Goal: Task Accomplishment & Management: Complete application form

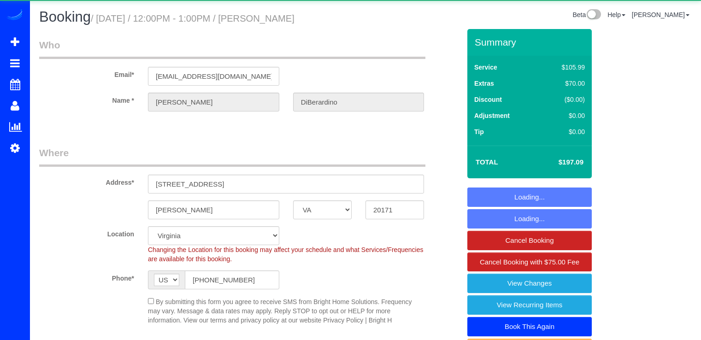
select select "VA"
select select "1"
select select "spot1"
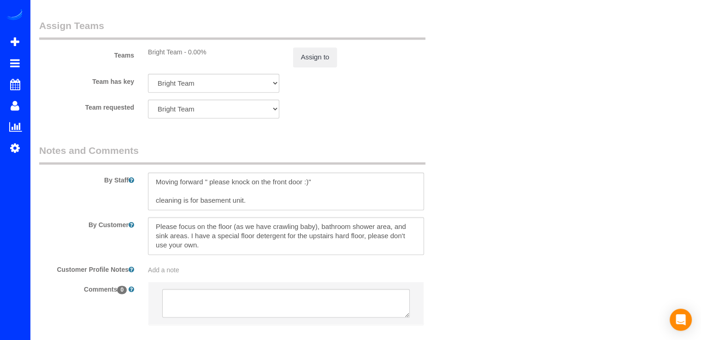
scroll to position [1198, 0]
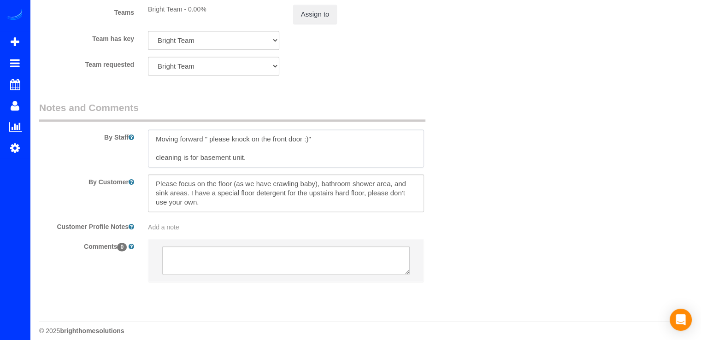
click at [154, 139] on textarea at bounding box center [286, 149] width 276 height 38
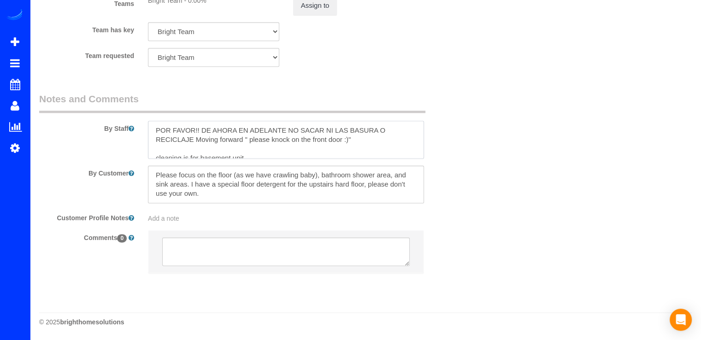
scroll to position [9, 0]
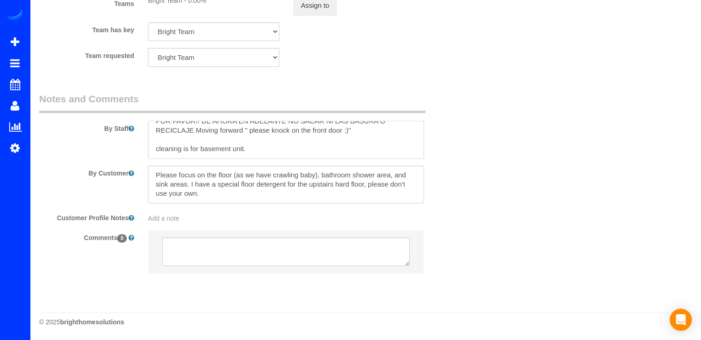
click at [196, 131] on textarea at bounding box center [286, 140] width 276 height 38
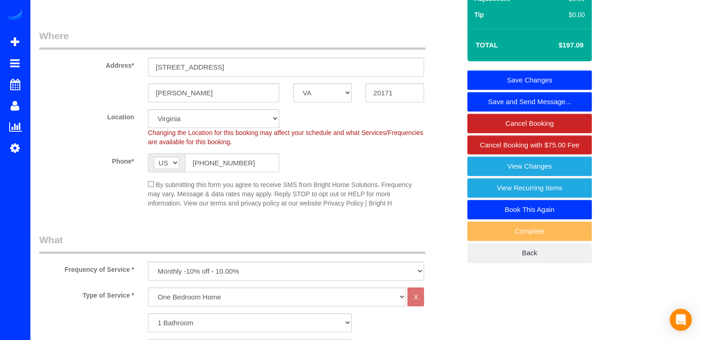
scroll to position [11, 0]
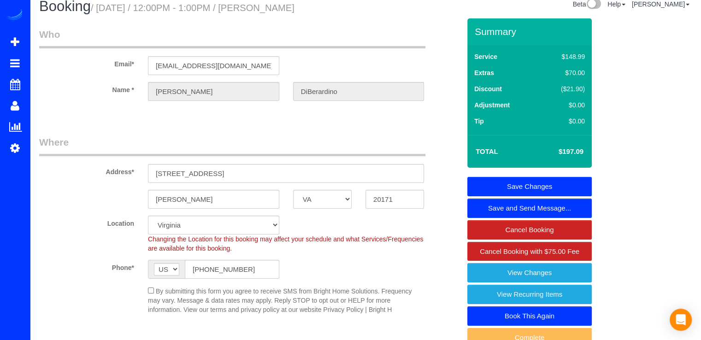
type textarea "POR FAVOR!! DE AHORA EN ADELANTE NO SACAR NI LAS BASURA O RECICLAJE. Moving for…"
click at [566, 179] on link "Save Changes" at bounding box center [529, 186] width 124 height 19
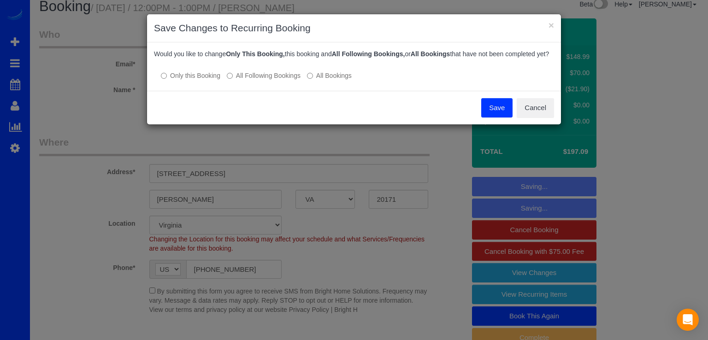
drag, startPoint x: 271, startPoint y: 87, endPoint x: 261, endPoint y: 83, distance: 11.0
click at [271, 80] on label "All Following Bookings" at bounding box center [264, 75] width 74 height 9
click at [483, 117] on button "Save" at bounding box center [496, 107] width 31 height 19
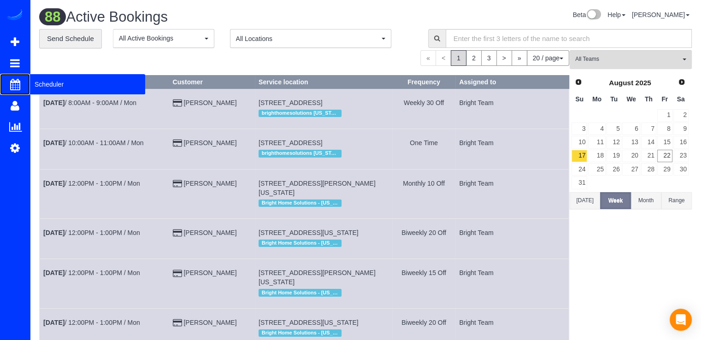
click at [47, 87] on span "Scheduler" at bounding box center [87, 84] width 115 height 21
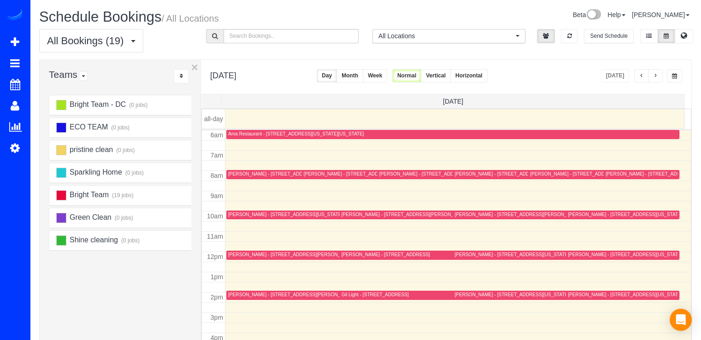
click at [654, 74] on span "button" at bounding box center [655, 76] width 5 height 6
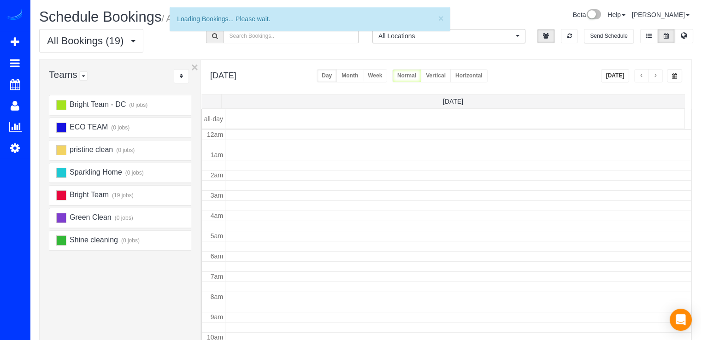
click at [654, 74] on span "button" at bounding box center [655, 76] width 5 height 6
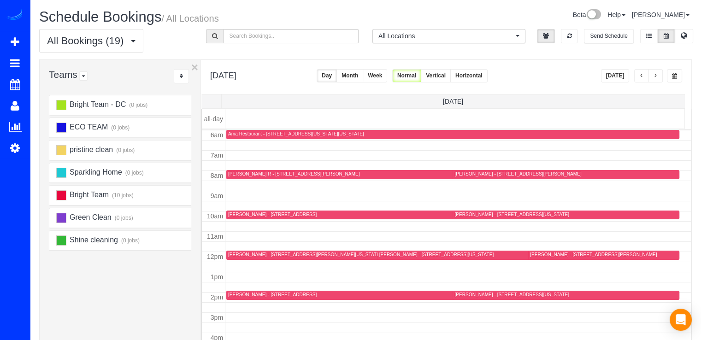
click at [654, 74] on span "button" at bounding box center [655, 76] width 5 height 6
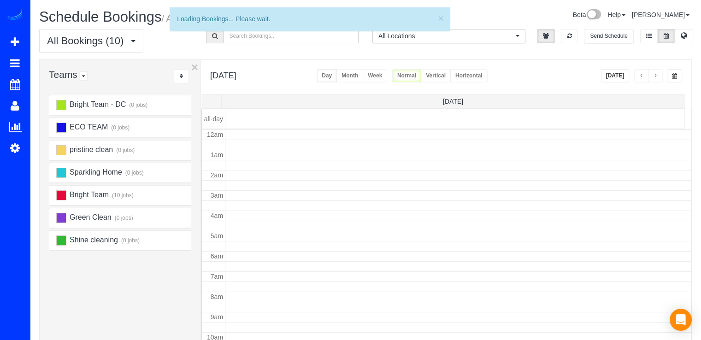
click at [654, 74] on span "button" at bounding box center [655, 76] width 5 height 6
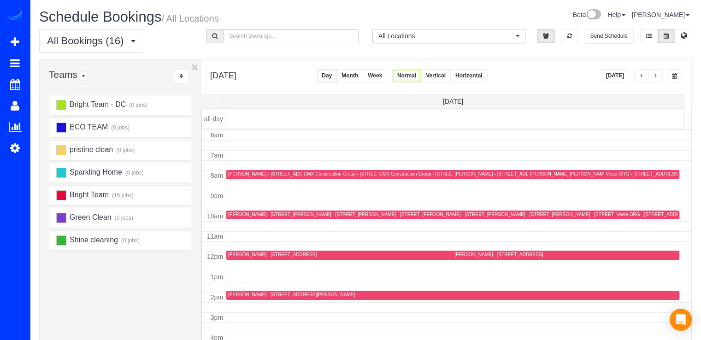
click at [379, 172] on div "CMX Construction Group - [STREET_ADDRESS][PERSON_NAME][US_STATE]" at bounding box center [462, 174] width 166 height 6
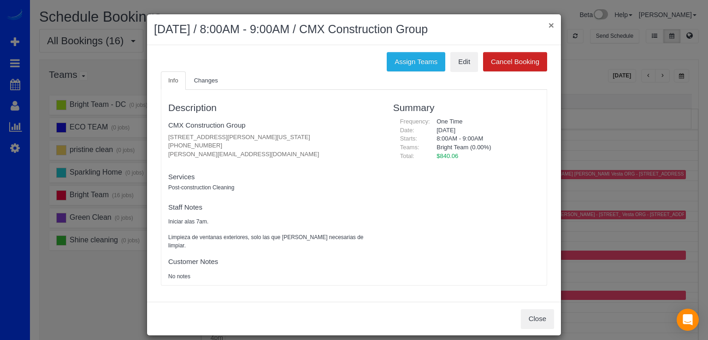
click at [548, 24] on button "×" at bounding box center [551, 25] width 6 height 10
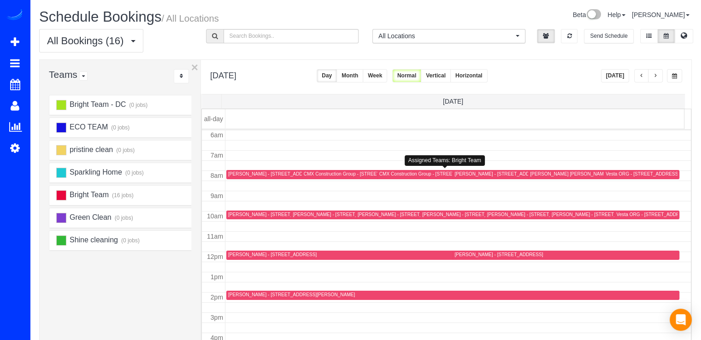
click at [395, 174] on div "CMX Construction Group - [STREET_ADDRESS][PERSON_NAME][US_STATE]" at bounding box center [462, 174] width 166 height 6
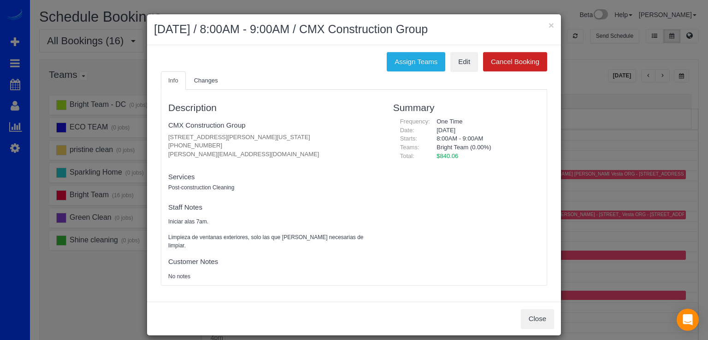
click at [552, 26] on div "× August 25, 2025 / 8:00AM - 9:00AM / CMX Construction Group" at bounding box center [354, 29] width 414 height 31
click at [548, 25] on button "×" at bounding box center [551, 25] width 6 height 10
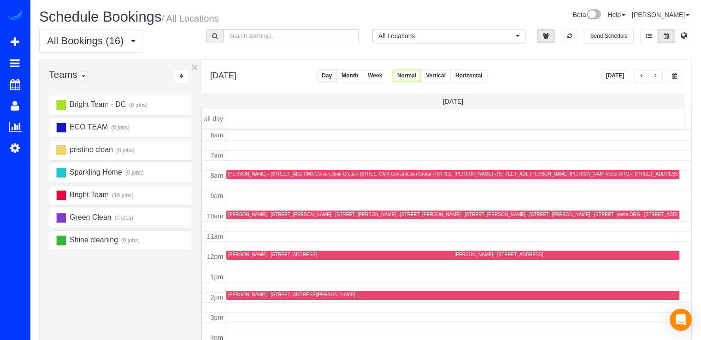
click at [315, 171] on div "CMX Construction Group - [STREET_ADDRESS][US_STATE]" at bounding box center [368, 174] width 128 height 6
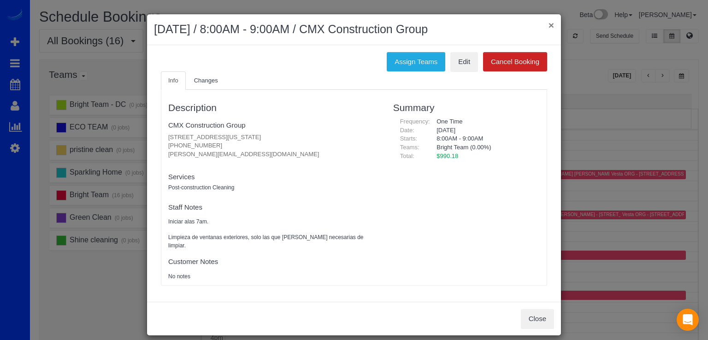
click at [548, 22] on button "×" at bounding box center [551, 25] width 6 height 10
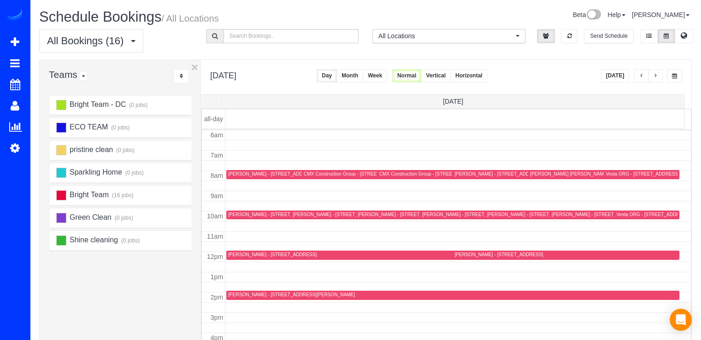
click at [655, 74] on span "button" at bounding box center [655, 76] width 5 height 6
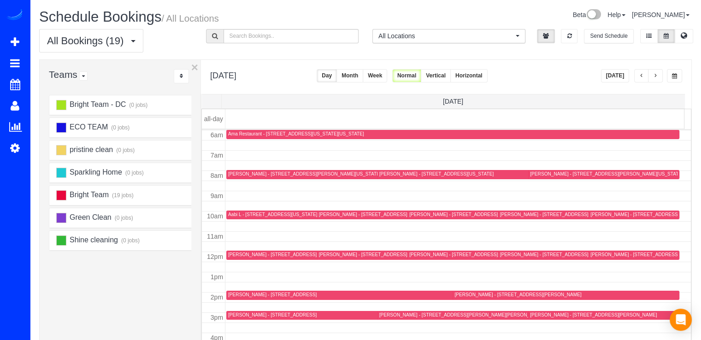
click at [643, 76] on span "button" at bounding box center [641, 76] width 5 height 6
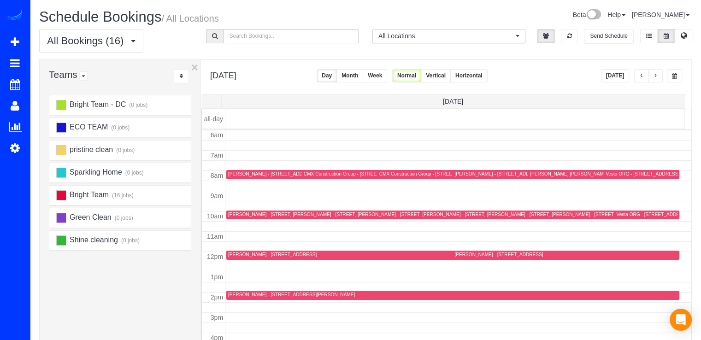
click at [631, 77] on div "[DATE]" at bounding box center [642, 75] width 82 height 13
click at [638, 75] on button "button" at bounding box center [641, 75] width 15 height 13
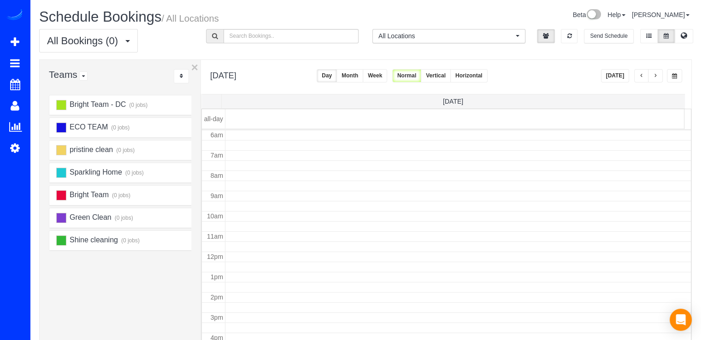
click at [640, 74] on span "button" at bounding box center [641, 76] width 5 height 6
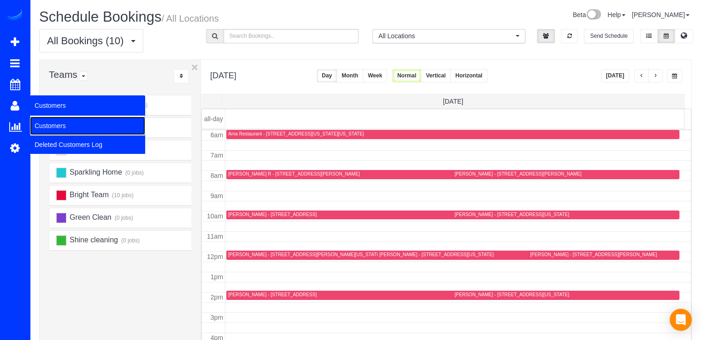
click at [57, 124] on link "Customers" at bounding box center [87, 126] width 115 height 18
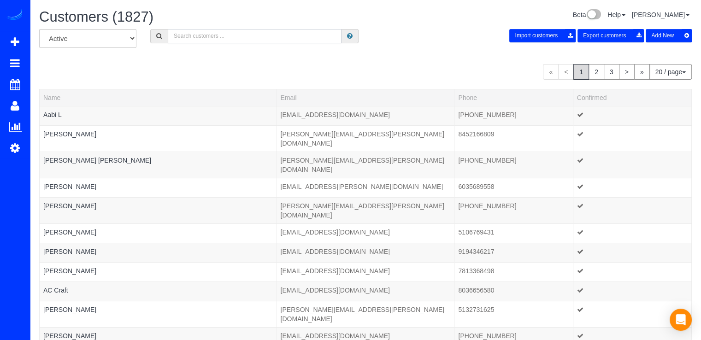
click at [186, 37] on input "text" at bounding box center [255, 36] width 174 height 14
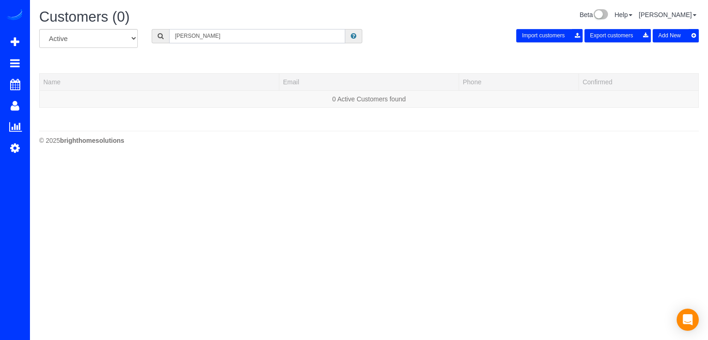
click at [186, 37] on input "Robet Conroy" at bounding box center [257, 36] width 176 height 14
click at [188, 37] on input "Robet Conroy" at bounding box center [257, 36] width 176 height 14
click at [235, 41] on input "Robert Conroy" at bounding box center [257, 36] width 176 height 14
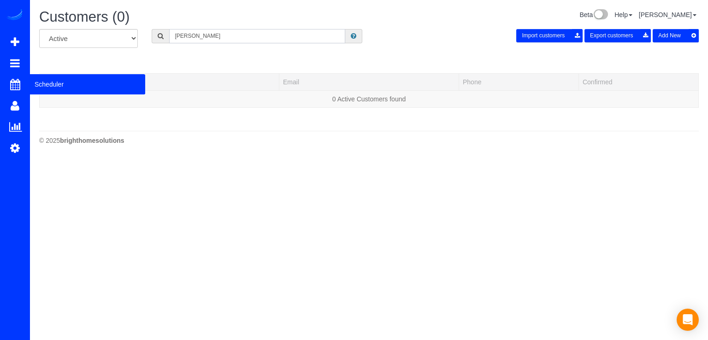
type input "Robert Conroy"
click at [45, 85] on span "Scheduler" at bounding box center [87, 84] width 115 height 21
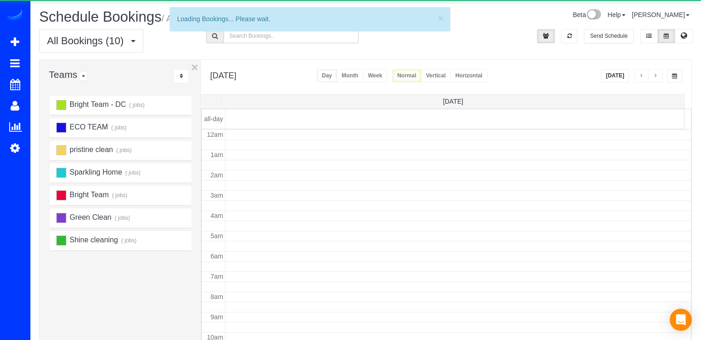
scroll to position [121, 0]
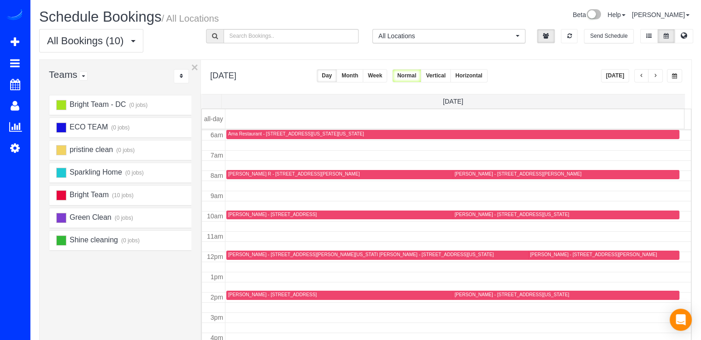
click at [616, 77] on button "[DATE]" at bounding box center [615, 75] width 29 height 13
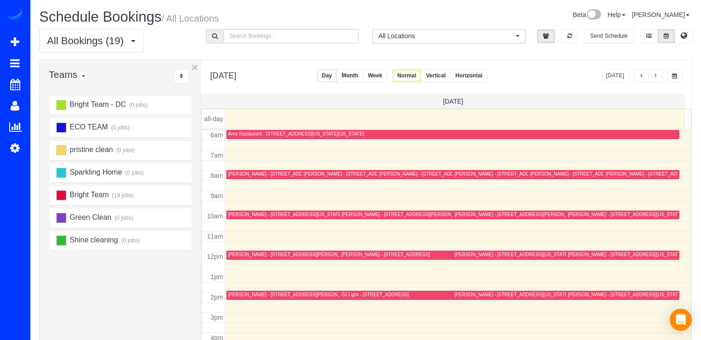
click at [655, 74] on span "button" at bounding box center [655, 76] width 5 height 6
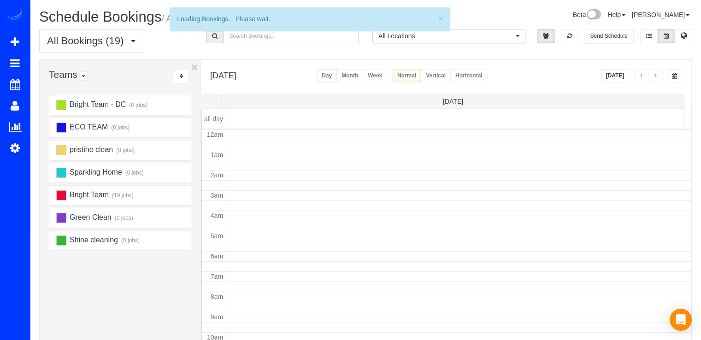
click at [655, 74] on span "button" at bounding box center [655, 76] width 5 height 6
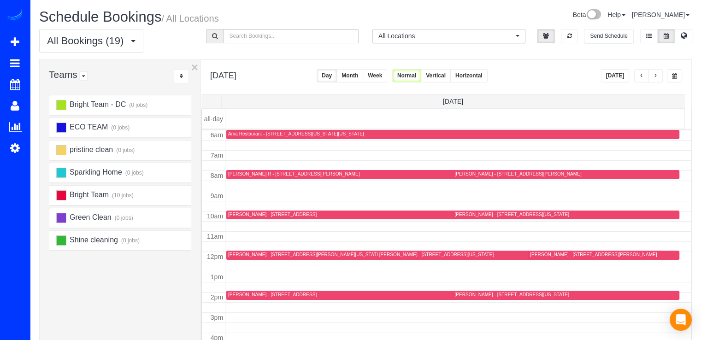
click at [655, 74] on span "button" at bounding box center [655, 76] width 5 height 6
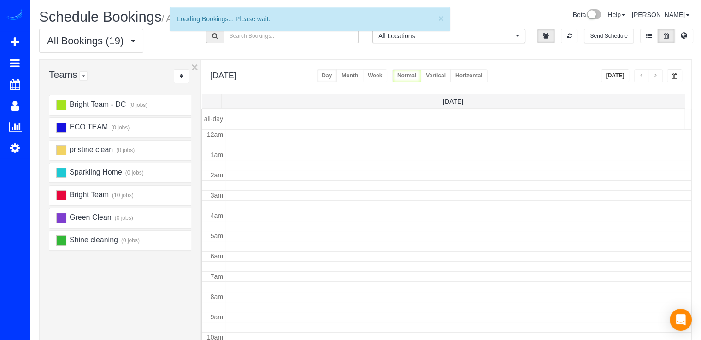
click at [655, 74] on span "button" at bounding box center [655, 76] width 5 height 6
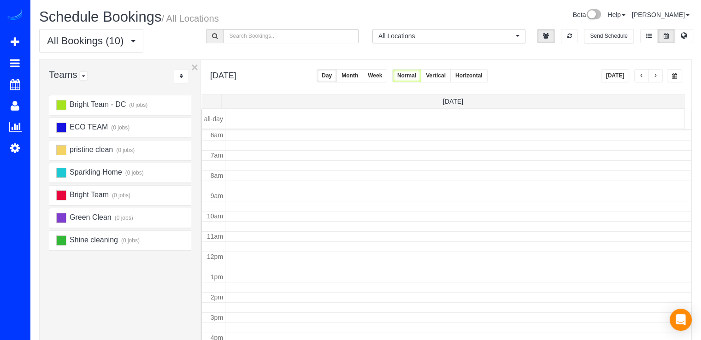
click at [655, 75] on span "button" at bounding box center [655, 76] width 5 height 6
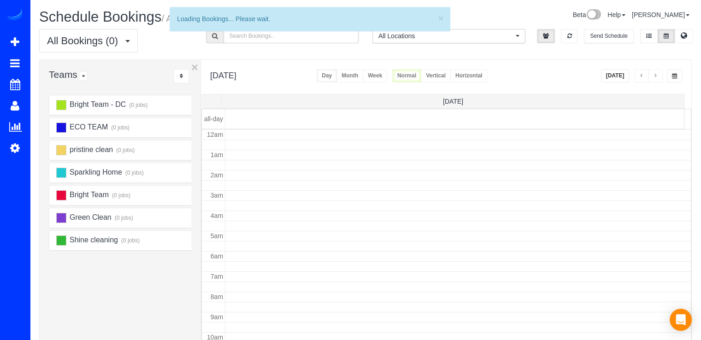
click at [655, 75] on span "button" at bounding box center [655, 76] width 5 height 6
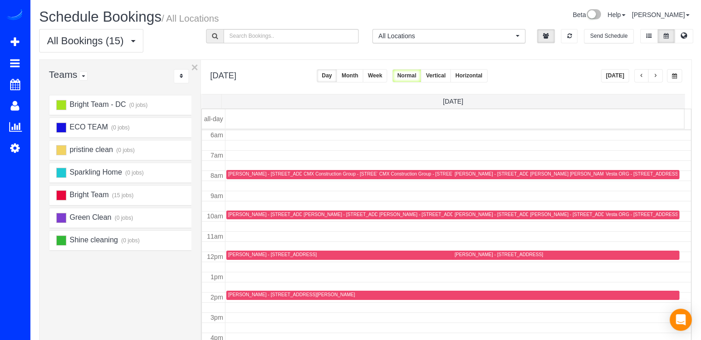
click at [655, 75] on span "button" at bounding box center [655, 76] width 5 height 6
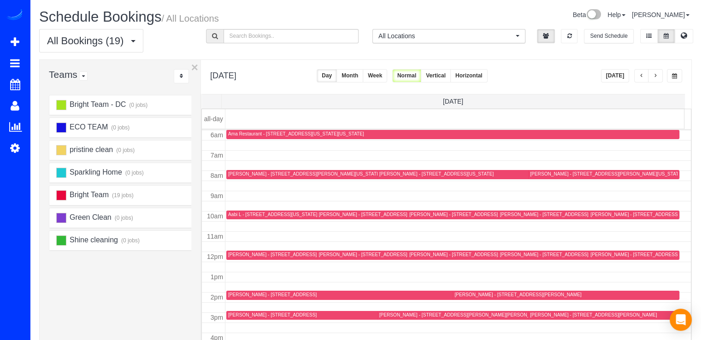
click at [655, 75] on span "button" at bounding box center [655, 76] width 5 height 6
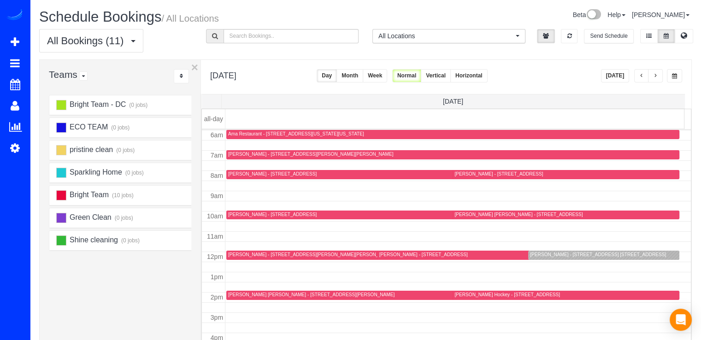
click at [543, 256] on div "[PERSON_NAME] - [STREET_ADDRESS] [STREET_ADDRESS]" at bounding box center [598, 255] width 136 height 6
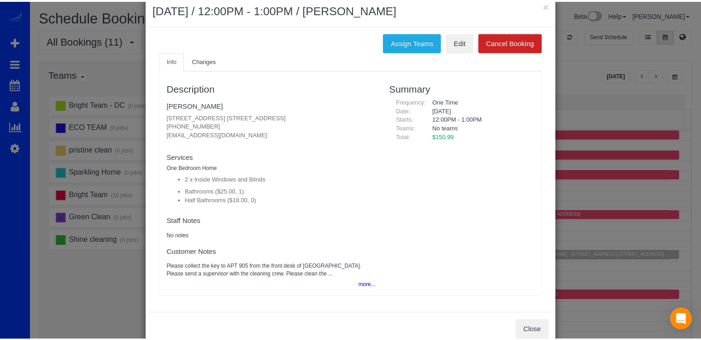
scroll to position [0, 0]
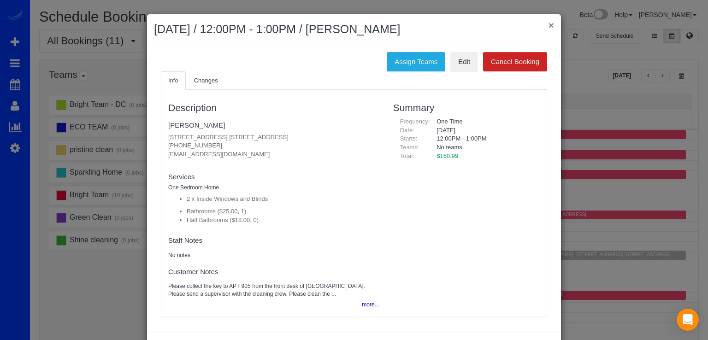
click at [549, 24] on button "×" at bounding box center [551, 25] width 6 height 10
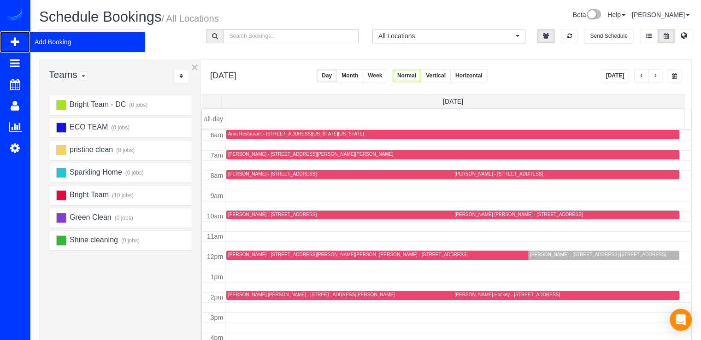
click at [44, 41] on span "Add Booking" at bounding box center [87, 41] width 115 height 21
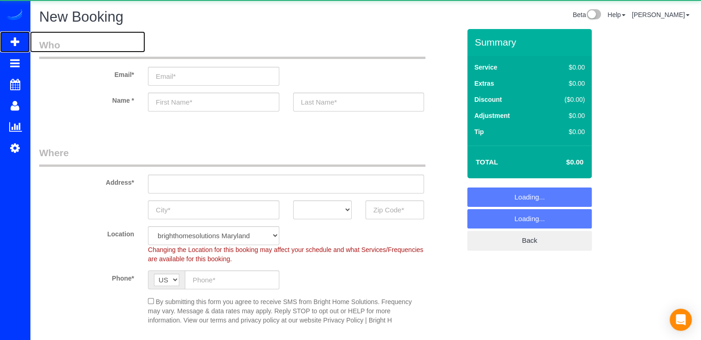
select select "object:2697"
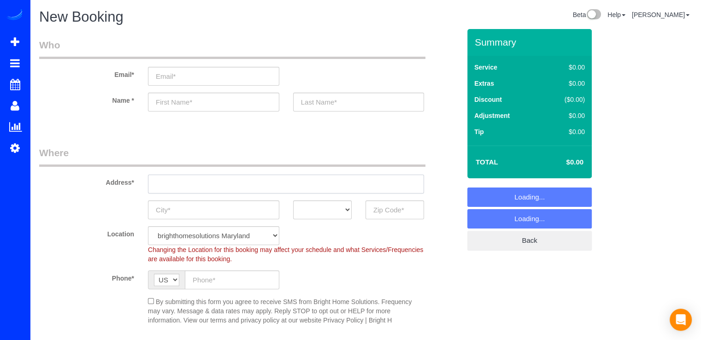
click at [184, 187] on input "text" at bounding box center [286, 184] width 276 height 19
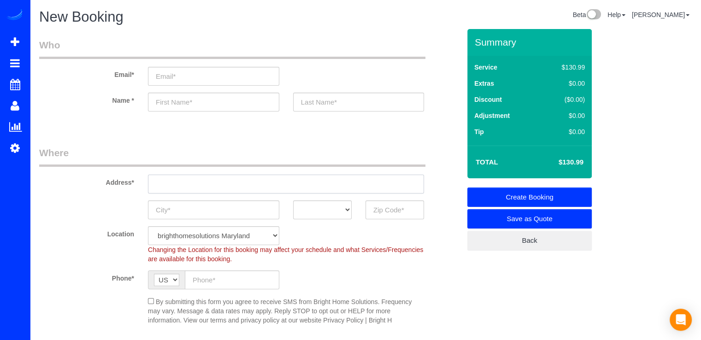
paste input "5320 43rd St NWWashington, DC 20015"
type input "5320 43rd St NWWashington, DC 20015"
click at [178, 77] on input "email" at bounding box center [213, 76] width 131 height 19
click at [175, 110] on input "text" at bounding box center [213, 102] width 131 height 19
type input "Katlyn"
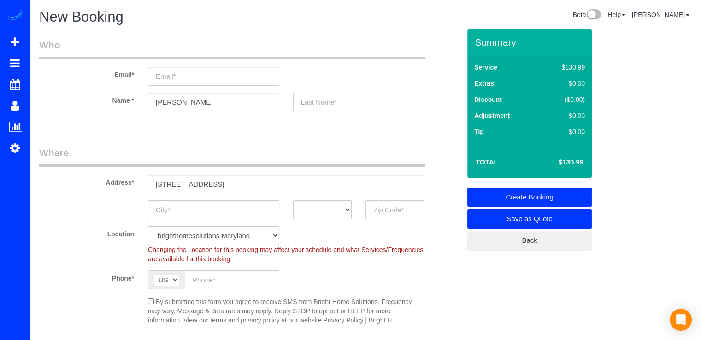
click at [310, 102] on input "text" at bounding box center [358, 102] width 131 height 19
type input "[PERSON_NAME]"
drag, startPoint x: 201, startPoint y: 68, endPoint x: 196, endPoint y: 73, distance: 7.2
click at [200, 69] on input "email" at bounding box center [213, 76] width 131 height 19
click at [192, 76] on input "catlin" at bounding box center [213, 76] width 131 height 19
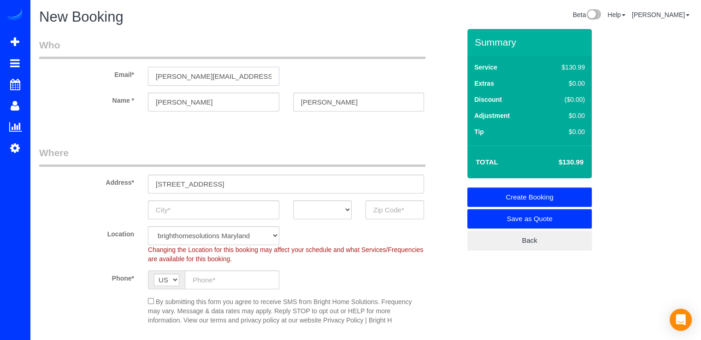
type input "catlin.c.conroy@gmail.com"
click at [160, 102] on input "Katlyn" at bounding box center [213, 102] width 131 height 19
click at [170, 100] on input "Catlyn" at bounding box center [213, 102] width 131 height 19
click at [165, 102] on input "Catlin" at bounding box center [213, 102] width 131 height 19
type input "Caitlin"
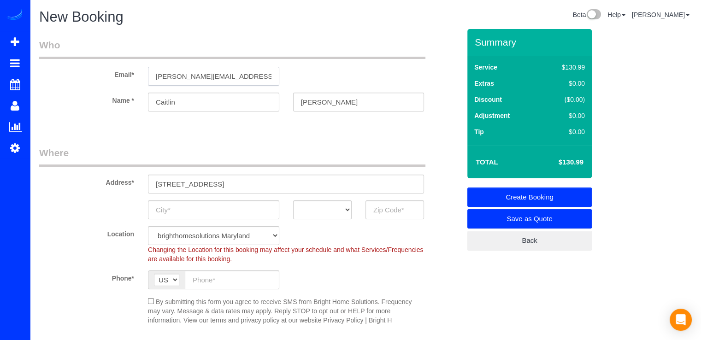
click at [164, 76] on input "catlin.c.conroy@gmail.com" at bounding box center [213, 76] width 131 height 19
type input "[EMAIL_ADDRESS][PERSON_NAME][DOMAIN_NAME]"
click at [202, 211] on input "text" at bounding box center [213, 209] width 131 height 19
click at [376, 211] on input "text" at bounding box center [394, 209] width 59 height 19
type input "20015"
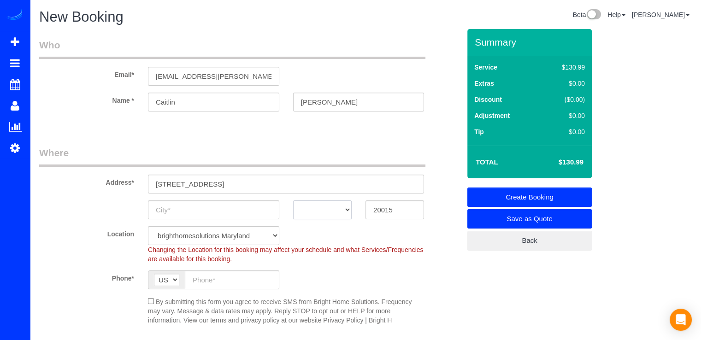
click at [316, 212] on select "AK AL AR AZ CA CO CT DC DE FL GA HI IA ID IL IN KS KY LA MA MD ME MI MN MO MS M…" at bounding box center [322, 209] width 59 height 19
select select "2"
select select "object:2881"
select select "DC"
click at [253, 206] on input "text" at bounding box center [213, 209] width 131 height 19
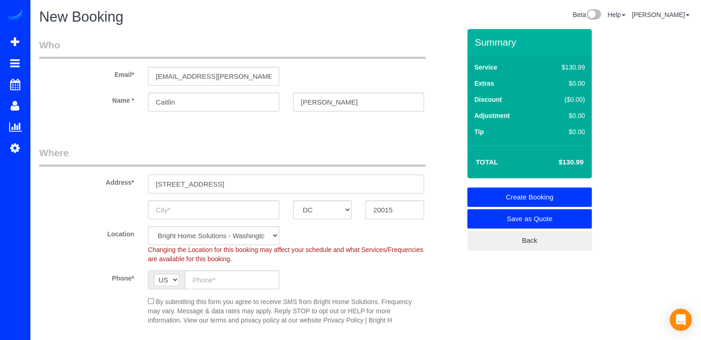
drag, startPoint x: 208, startPoint y: 185, endPoint x: 245, endPoint y: 183, distance: 36.5
click at [245, 183] on input "5320 43rd St NWWashington, DC 20015" at bounding box center [286, 184] width 276 height 19
click at [224, 203] on input "text" at bounding box center [213, 209] width 131 height 19
paste input "[US_STATE]"
type input "[US_STATE]"
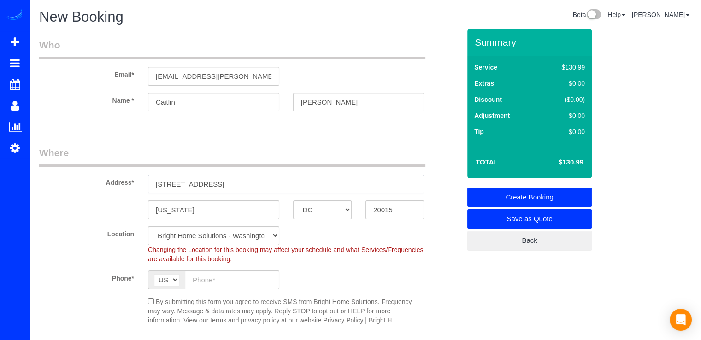
drag, startPoint x: 297, startPoint y: 184, endPoint x: 208, endPoint y: 187, distance: 88.5
click at [208, 187] on input "5320 43rd St NWWashington, DC 20015" at bounding box center [286, 184] width 276 height 19
type input "[STREET_ADDRESS]"
click at [224, 280] on input "text" at bounding box center [232, 280] width 94 height 19
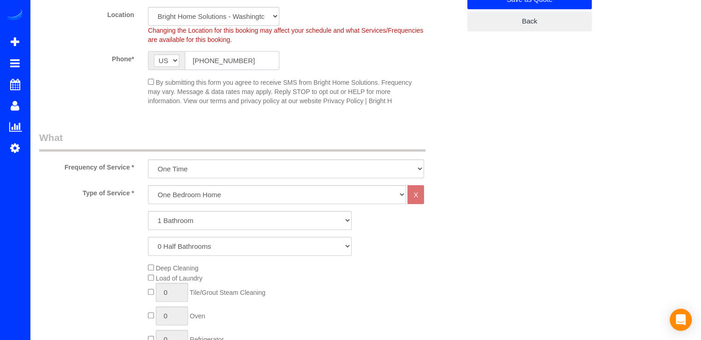
scroll to position [230, 0]
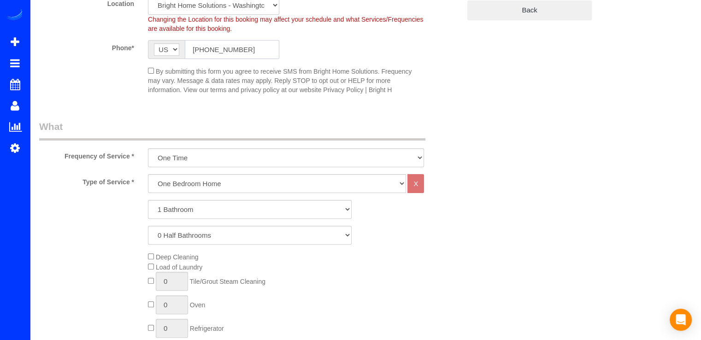
type input "[PHONE_NUMBER]"
click at [184, 177] on select "One Bedroom Home Two Bedroom Home Three Bedroom Home Four Bedroom Home Five Bed…" at bounding box center [277, 183] width 258 height 19
select select "255"
click at [148, 174] on select "One Bedroom Home Two Bedroom Home Three Bedroom Home Four Bedroom Home Five Bed…" at bounding box center [277, 183] width 258 height 19
drag, startPoint x: 179, startPoint y: 209, endPoint x: 188, endPoint y: 193, distance: 18.1
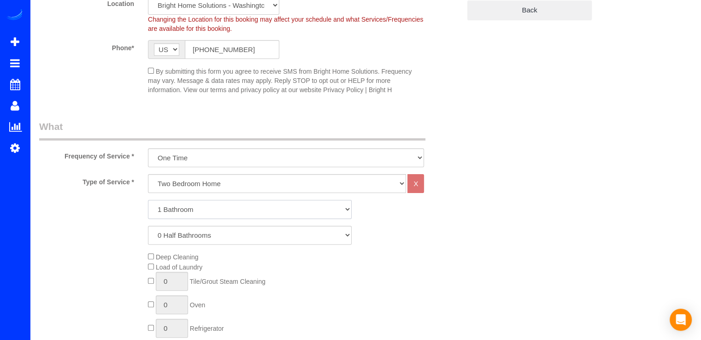
click at [179, 209] on select "1 Bathroom 2 Bathrooms 3 Bathrooms 4 Bathrooms 5 Bathrooms 6 Bathrooms 7 Bathro…" at bounding box center [250, 209] width 204 height 19
click at [148, 200] on select "1 Bathroom 2 Bathrooms 3 Bathrooms 4 Bathrooms 5 Bathrooms 6 Bathrooms 7 Bathro…" at bounding box center [250, 209] width 204 height 19
drag, startPoint x: 186, startPoint y: 207, endPoint x: 186, endPoint y: 216, distance: 9.2
click at [186, 207] on select "1 Bathroom 2 Bathrooms 3 Bathrooms 4 Bathrooms 5 Bathrooms 6 Bathrooms 7 Bathro…" at bounding box center [250, 209] width 204 height 19
select select "2"
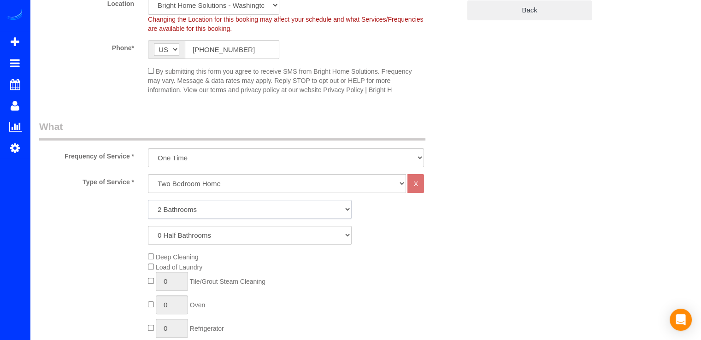
click at [148, 200] on select "1 Bathroom 2 Bathrooms 3 Bathrooms 4 Bathrooms 5 Bathrooms 6 Bathrooms 7 Bathro…" at bounding box center [250, 209] width 204 height 19
click at [188, 241] on select "0 Half Bathrooms 1 Half Bathroom 2 Half Bathrooms 3 Half Bathrooms 4 Half Bathr…" at bounding box center [250, 235] width 204 height 19
select select "1"
click at [148, 226] on select "0 Half Bathrooms 1 Half Bathroom 2 Half Bathrooms 3 Half Bathrooms 4 Half Bathr…" at bounding box center [250, 235] width 204 height 19
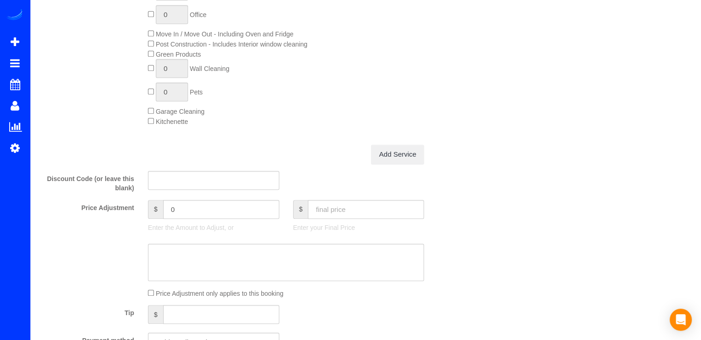
scroll to position [830, 0]
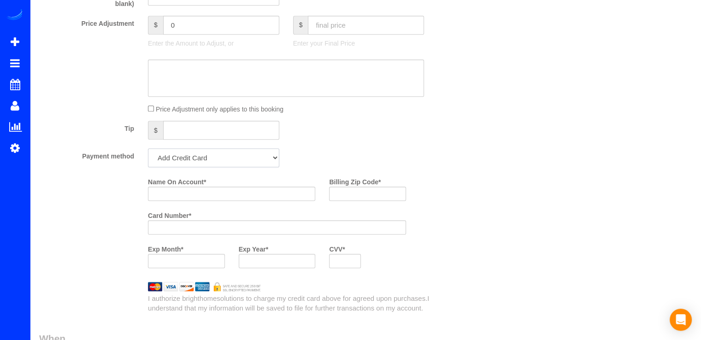
click at [211, 159] on select "Add Credit Card Cash Check Paypal" at bounding box center [213, 157] width 131 height 19
select select "string:check"
click at [148, 151] on select "Add Credit Card Cash Check Paypal" at bounding box center [213, 157] width 131 height 19
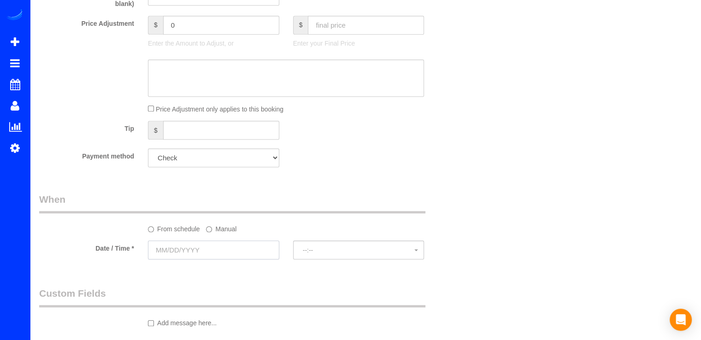
click at [179, 249] on input "text" at bounding box center [213, 250] width 131 height 19
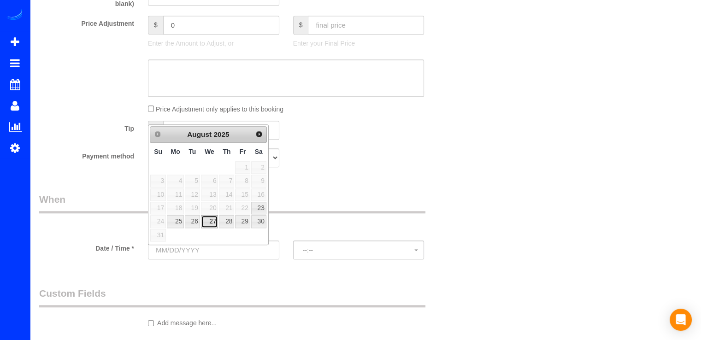
click at [212, 218] on link "27" at bounding box center [210, 221] width 18 height 12
type input "[DATE]"
select select "spot15"
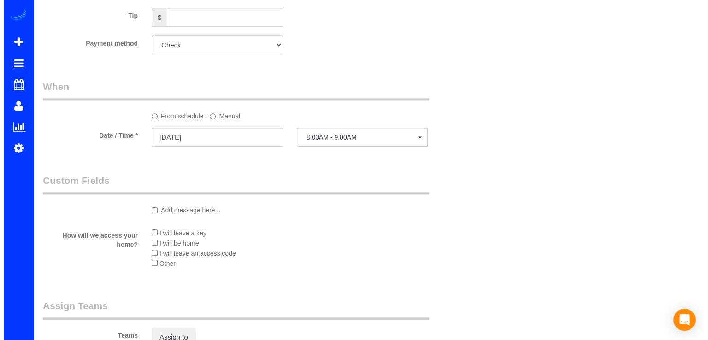
scroll to position [1060, 0]
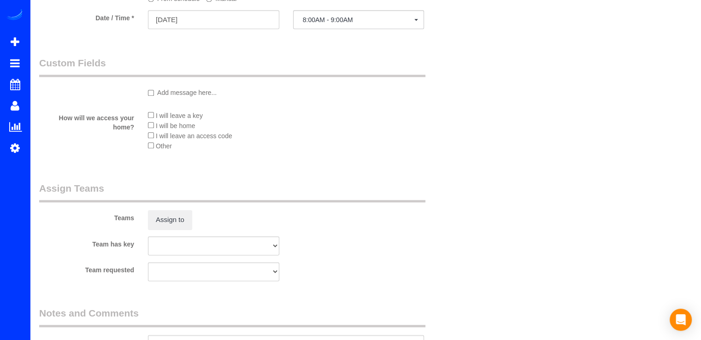
click at [177, 210] on div "Teams Assign to" at bounding box center [249, 206] width 435 height 48
click at [177, 217] on button "Assign to" at bounding box center [170, 219] width 44 height 19
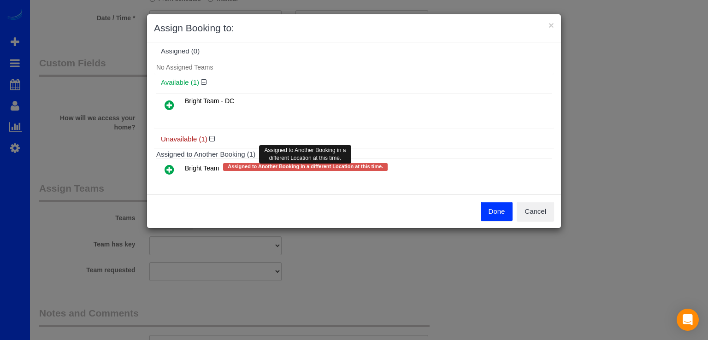
scroll to position [18, 0]
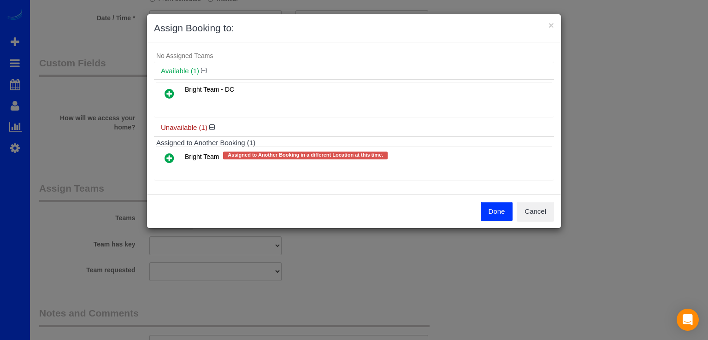
click at [169, 158] on icon at bounding box center [170, 158] width 10 height 11
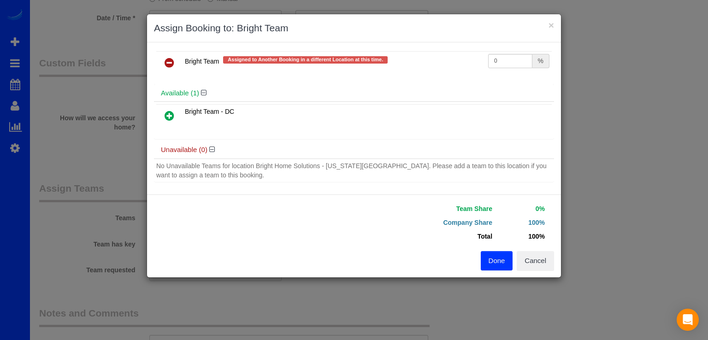
click at [166, 115] on icon at bounding box center [170, 115] width 10 height 11
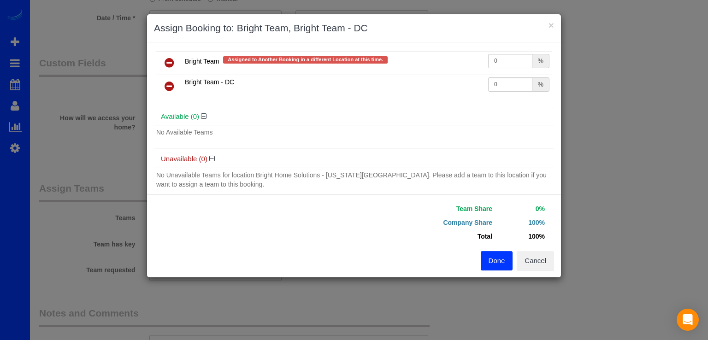
click at [495, 261] on button "Done" at bounding box center [497, 260] width 32 height 19
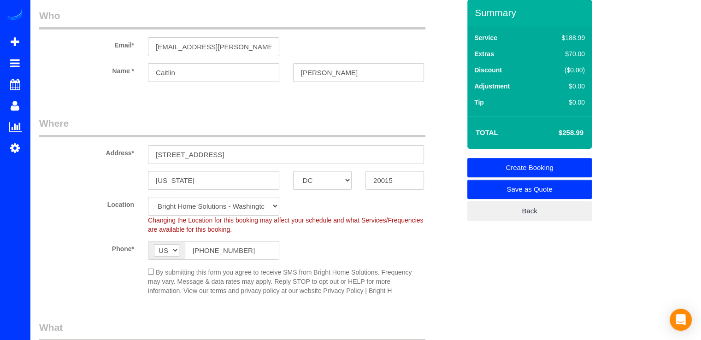
scroll to position [0, 0]
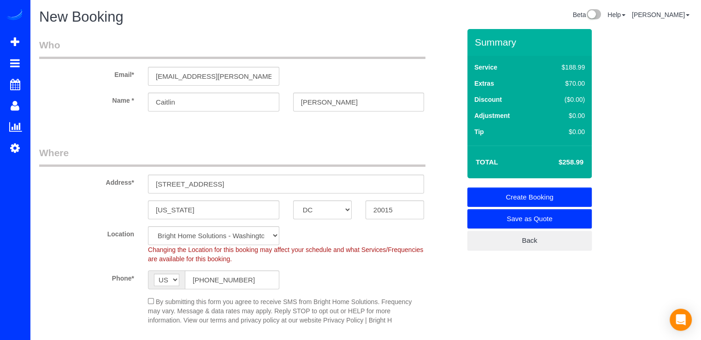
click at [566, 195] on link "Create Booking" at bounding box center [529, 197] width 124 height 19
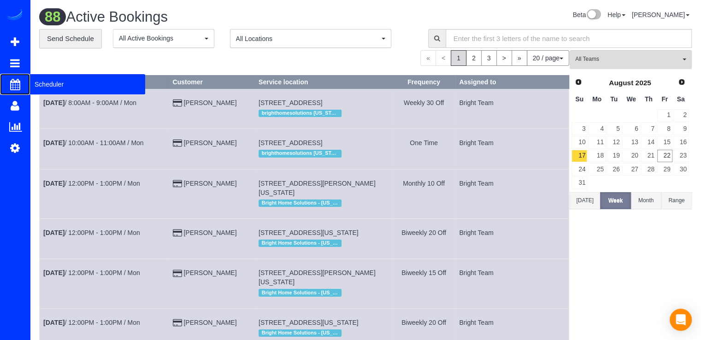
click at [52, 85] on span "Scheduler" at bounding box center [87, 84] width 115 height 21
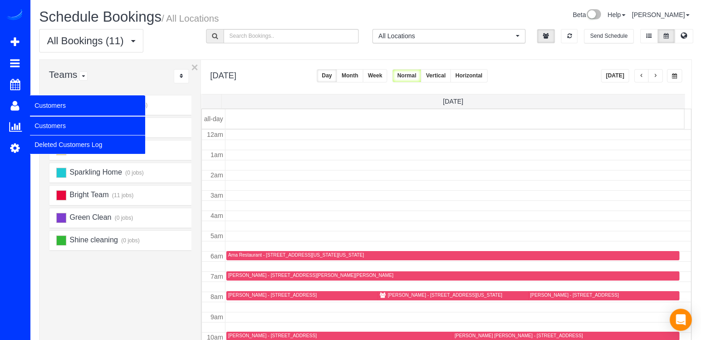
scroll to position [121, 0]
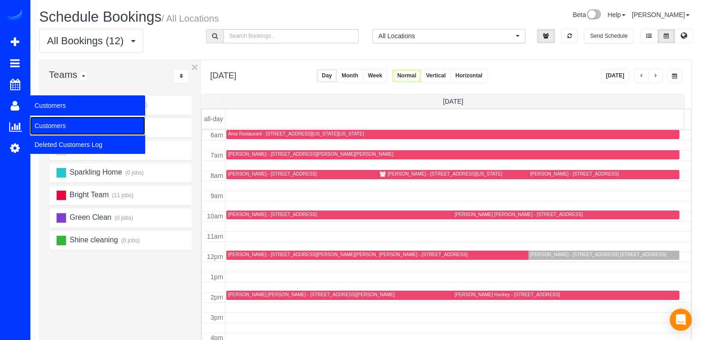
drag, startPoint x: 65, startPoint y: 124, endPoint x: 76, endPoint y: 126, distance: 10.7
click at [65, 124] on link "Customers" at bounding box center [87, 126] width 115 height 18
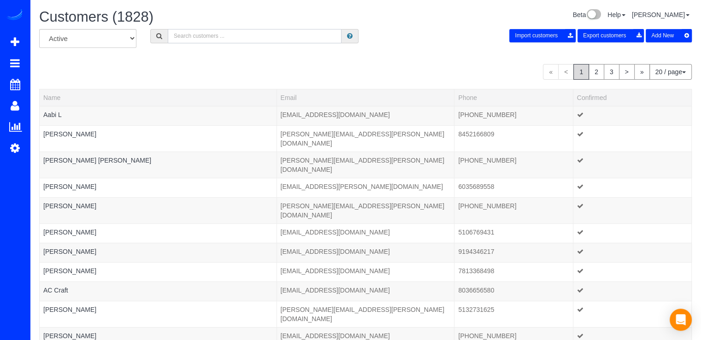
click at [205, 41] on input "text" at bounding box center [255, 36] width 174 height 14
type input "Caitlin"
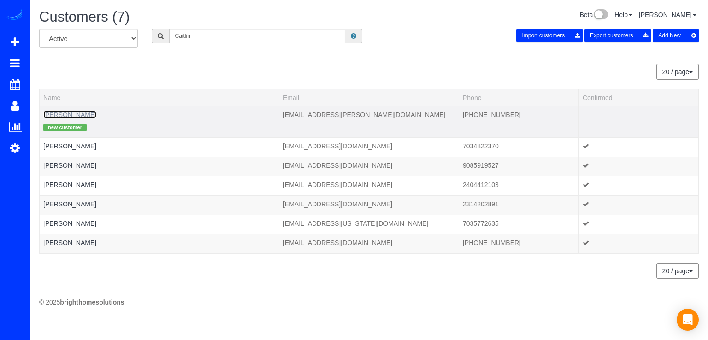
click at [59, 116] on link "[PERSON_NAME]" at bounding box center [69, 114] width 53 height 7
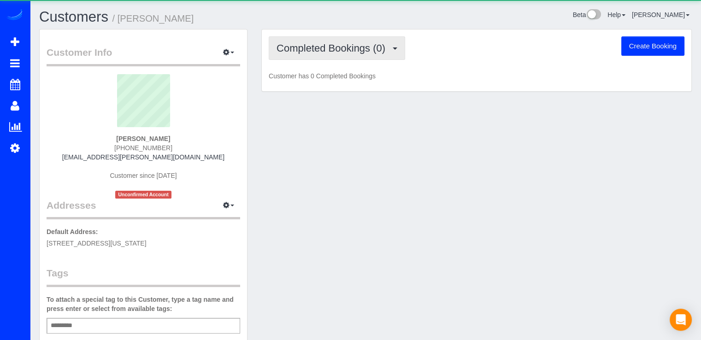
click at [326, 53] on span "Completed Bookings (0)" at bounding box center [333, 48] width 113 height 12
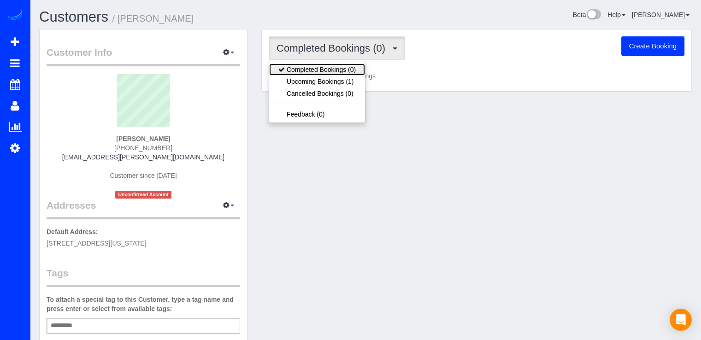
click at [348, 71] on link "Completed Bookings (0)" at bounding box center [317, 70] width 96 height 12
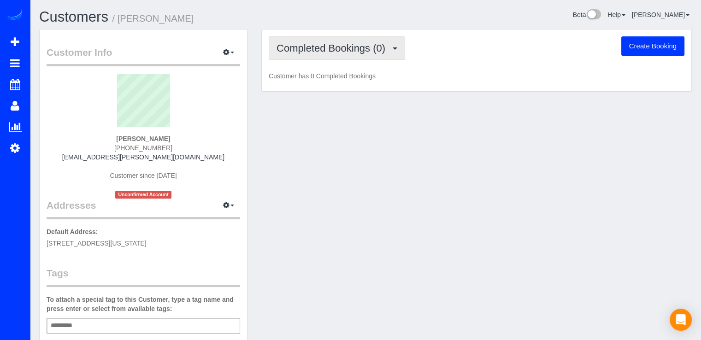
click at [350, 55] on button "Completed Bookings (0)" at bounding box center [337, 48] width 136 height 24
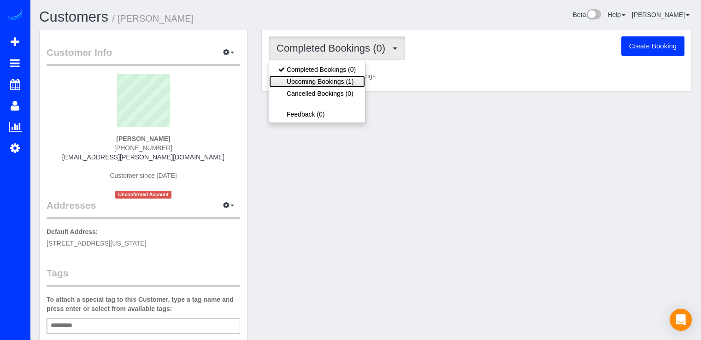
click at [338, 83] on link "Upcoming Bookings (1)" at bounding box center [317, 82] width 96 height 12
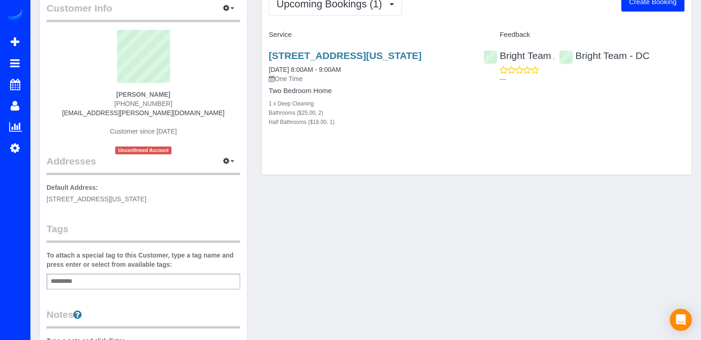
scroll to position [46, 0]
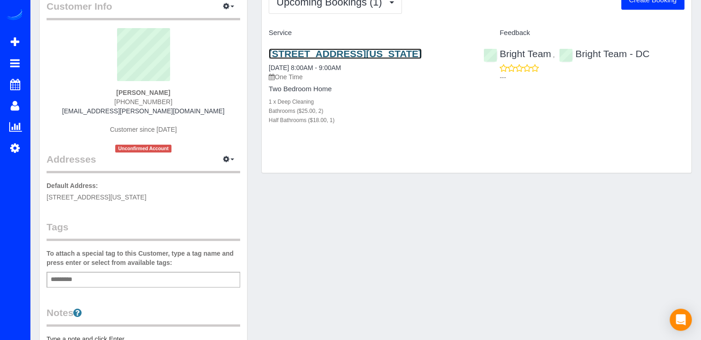
click at [365, 57] on link "[STREET_ADDRESS][US_STATE]" at bounding box center [345, 53] width 153 height 11
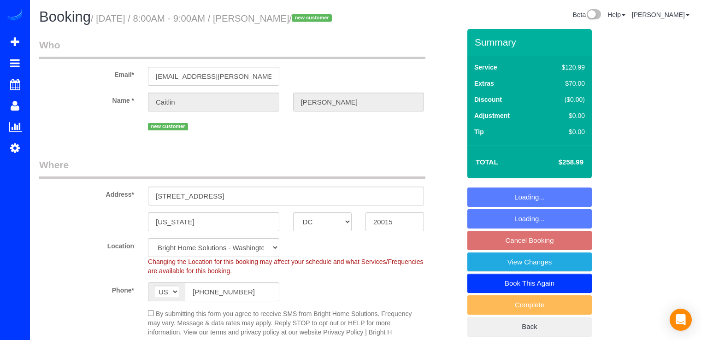
select select "DC"
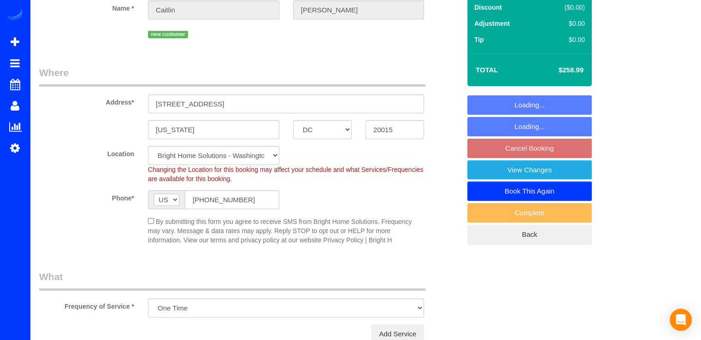
select select "spot1"
select select "2"
select select "1"
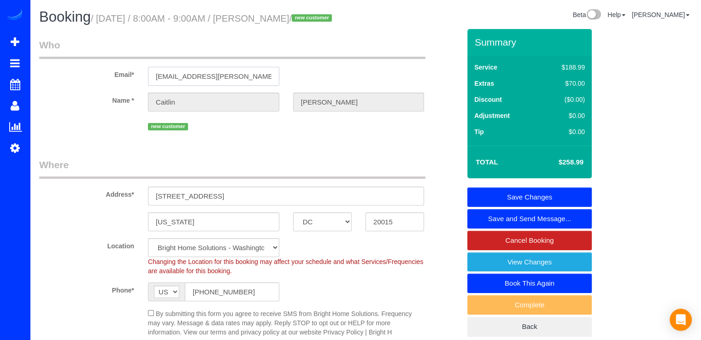
click at [178, 86] on input "[EMAIL_ADDRESS][PERSON_NAME][DOMAIN_NAME]" at bounding box center [213, 76] width 131 height 19
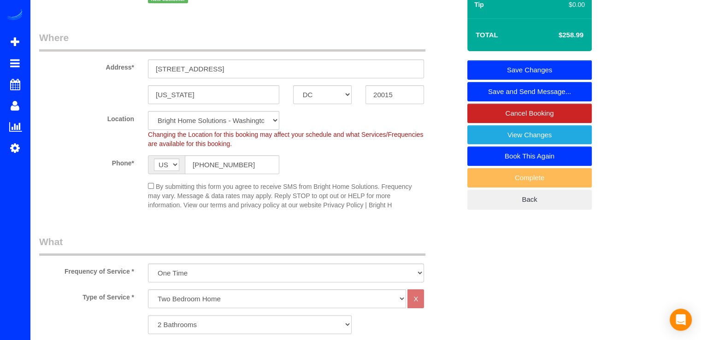
scroll to position [46, 0]
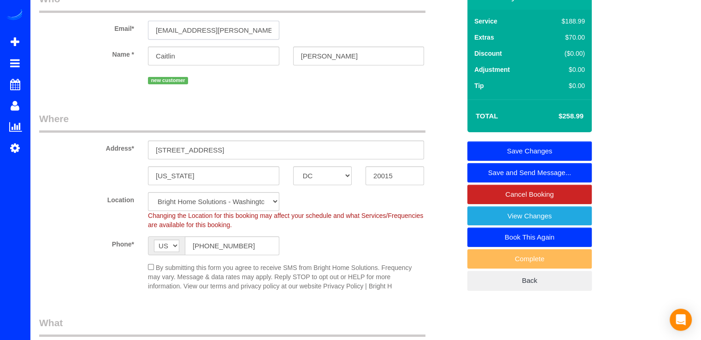
type input "[EMAIL_ADDRESS][PERSON_NAME][DOMAIN_NAME]"
click at [553, 183] on link "Save and Send Message..." at bounding box center [529, 172] width 124 height 19
select select "string:fspay"
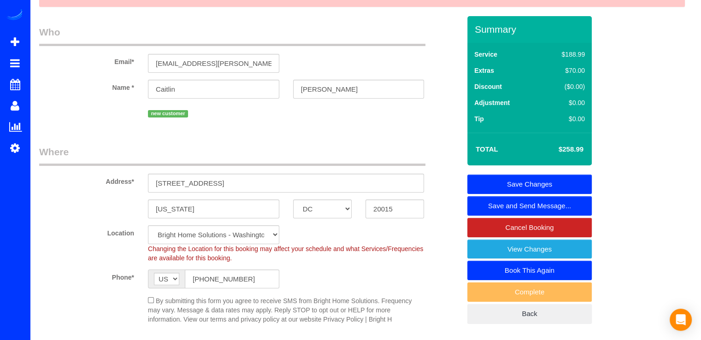
select select "spot18"
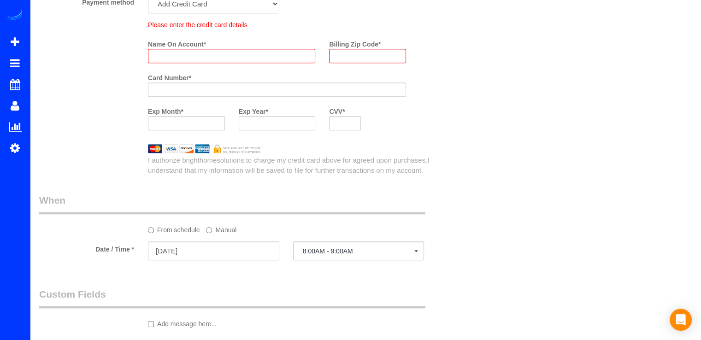
scroll to position [975, 0]
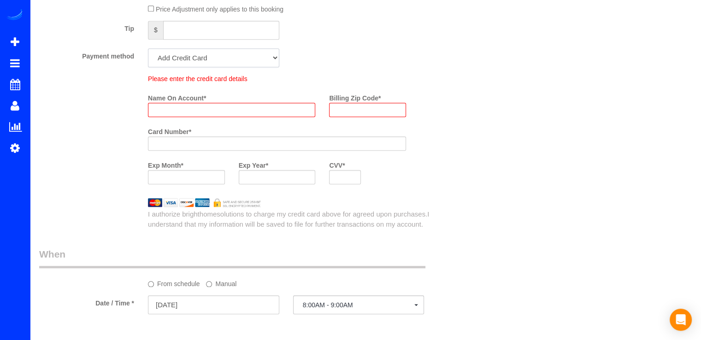
drag, startPoint x: 210, startPoint y: 80, endPoint x: 211, endPoint y: 85, distance: 5.2
click at [210, 67] on select "Add Credit Card Cash Check Paypal" at bounding box center [213, 57] width 131 height 19
select select "string:check"
click at [148, 66] on select "Add Credit Card Cash Check Paypal" at bounding box center [213, 57] width 131 height 19
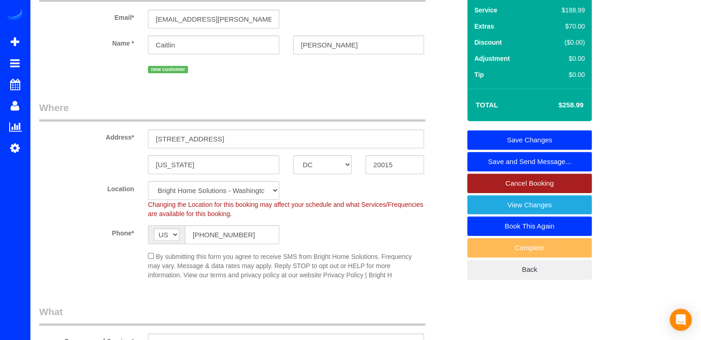
scroll to position [92, 0]
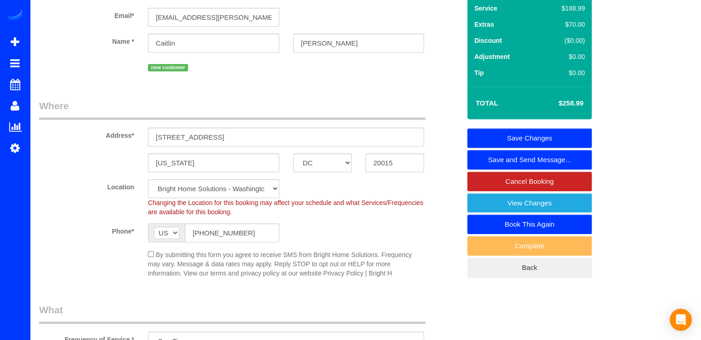
click at [548, 170] on link "Save and Send Message..." at bounding box center [529, 159] width 124 height 19
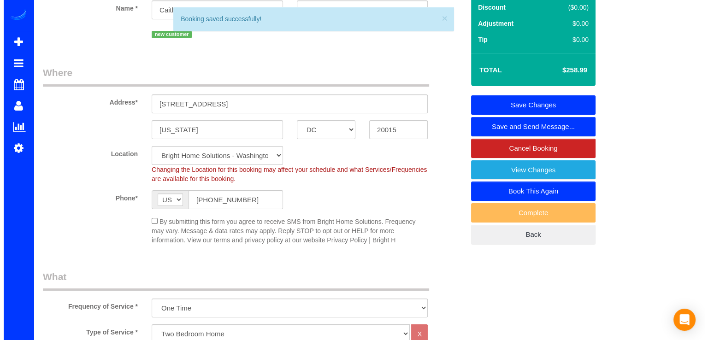
scroll to position [59, 0]
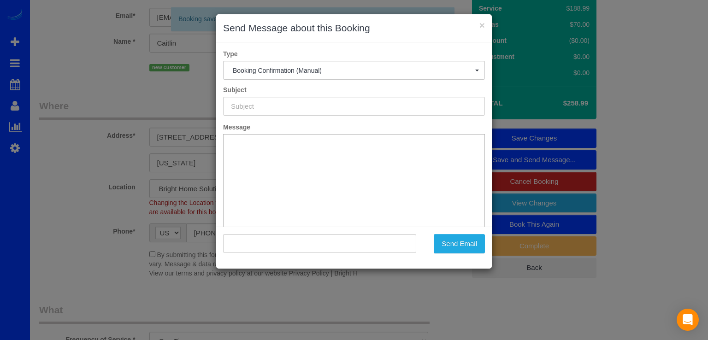
type input "Booking Confirmed!"
type input ""[PERSON_NAME]" <[PERSON_NAME][EMAIL_ADDRESS][PERSON_NAME][DOMAIN_NAME]>"
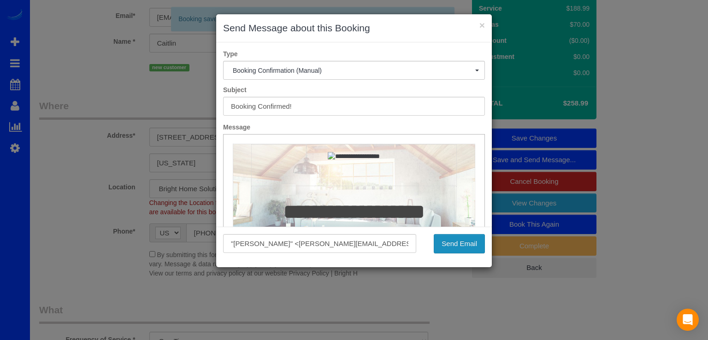
click at [452, 246] on button "Send Email" at bounding box center [459, 243] width 51 height 19
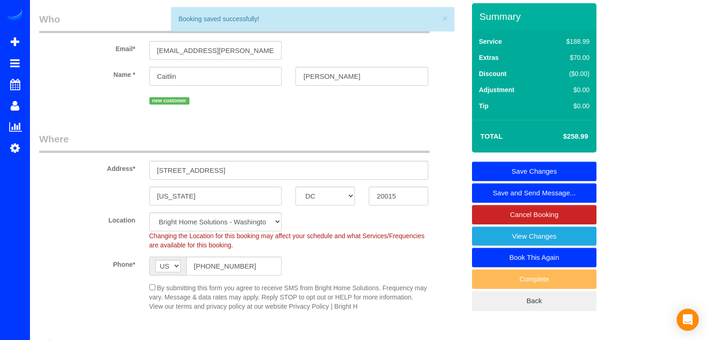
scroll to position [92, 0]
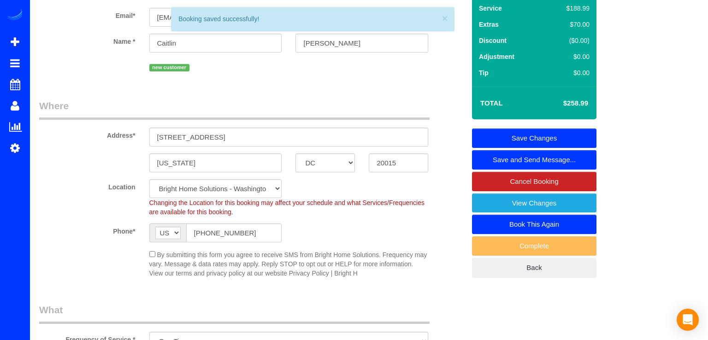
select select "DC"
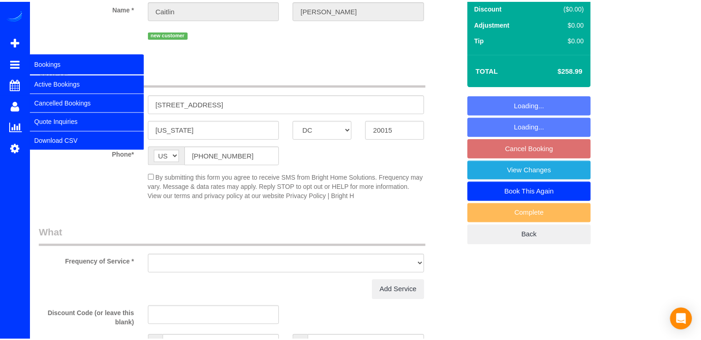
scroll to position [0, 0]
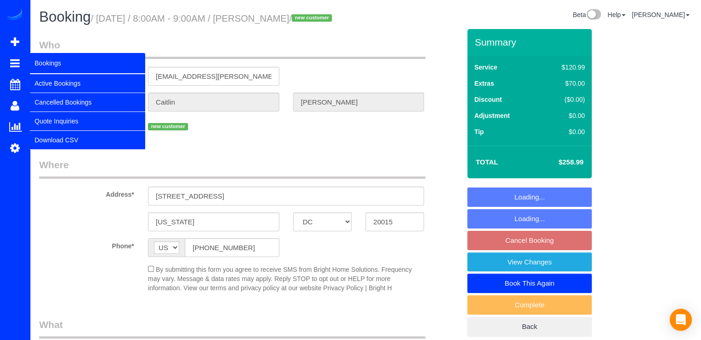
select select "object:1291"
select select "2"
select select "1"
select select "spot35"
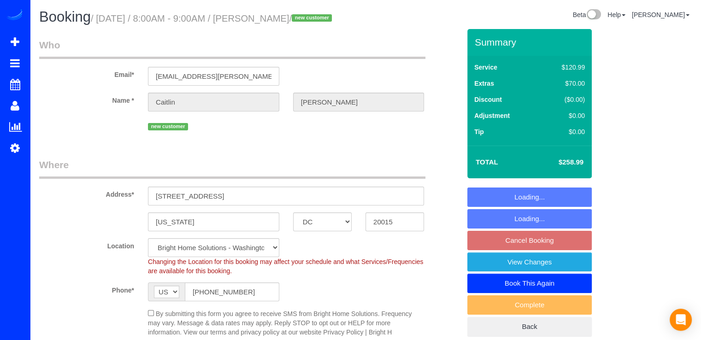
select select
select select "object:1475"
select select "spot69"
select select "2"
select select "1"
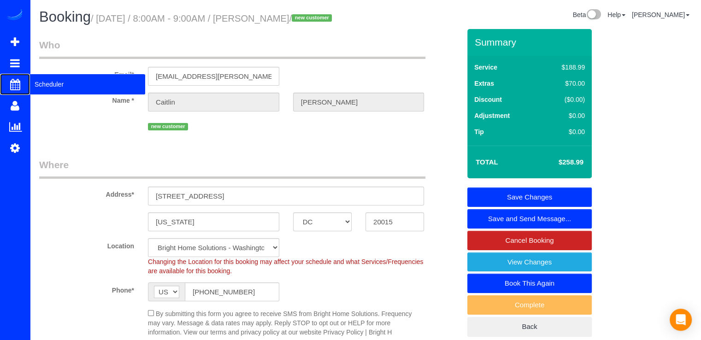
click at [43, 89] on span "Scheduler" at bounding box center [87, 84] width 115 height 21
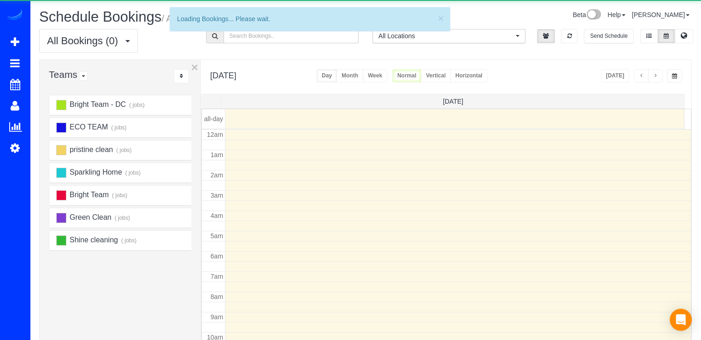
scroll to position [121, 0]
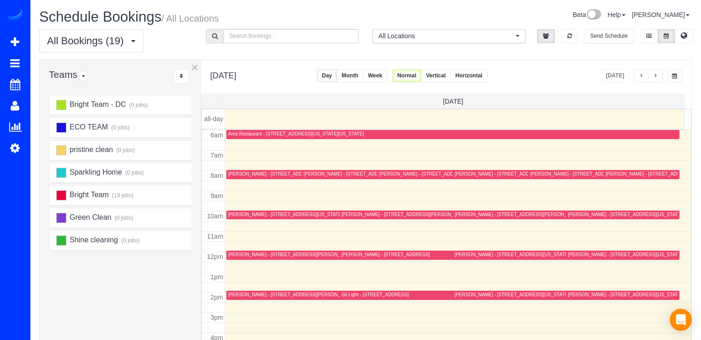
click at [654, 75] on span "button" at bounding box center [655, 76] width 5 height 6
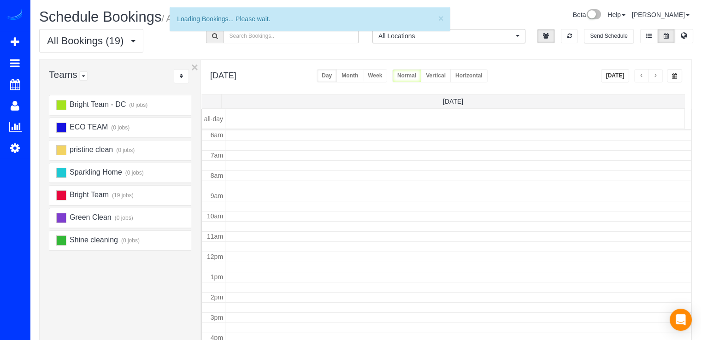
click at [654, 75] on span "button" at bounding box center [655, 76] width 5 height 6
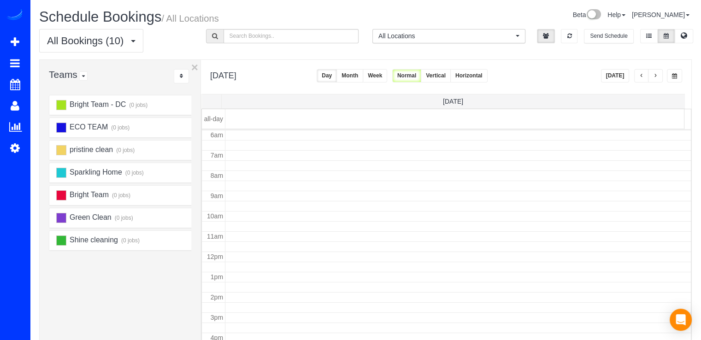
click at [654, 75] on span "button" at bounding box center [655, 76] width 5 height 6
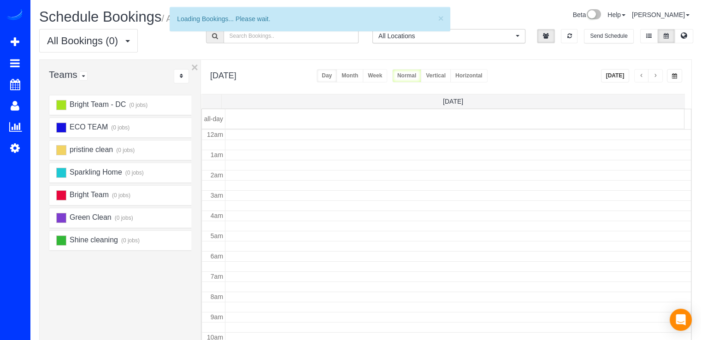
click at [656, 74] on span "button" at bounding box center [655, 76] width 5 height 6
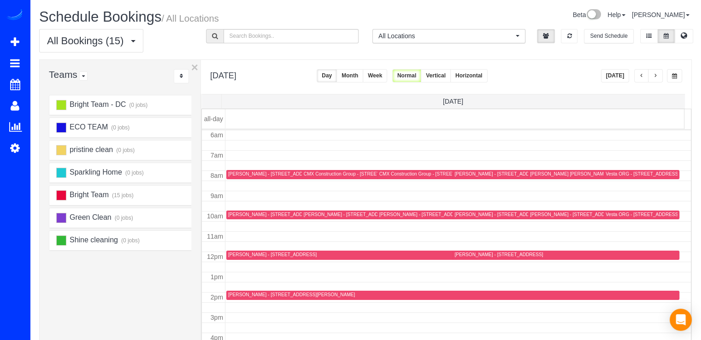
click at [656, 74] on span "button" at bounding box center [655, 76] width 5 height 6
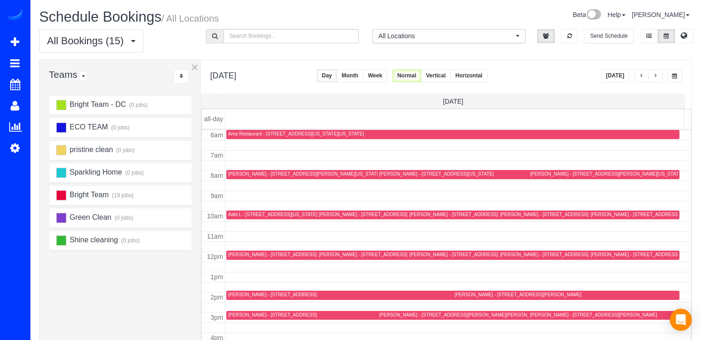
click at [656, 74] on span "button" at bounding box center [655, 76] width 5 height 6
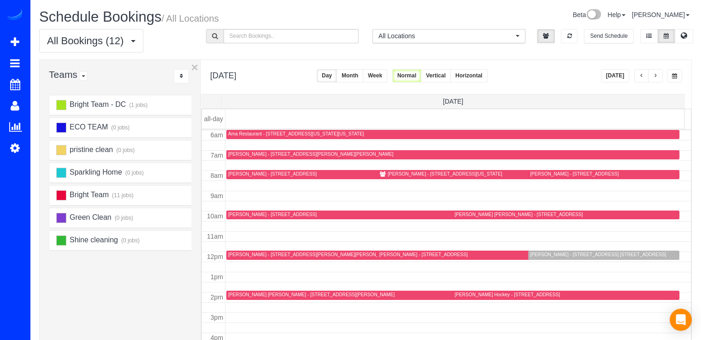
click at [398, 174] on div "[PERSON_NAME] - [STREET_ADDRESS][US_STATE]" at bounding box center [445, 174] width 114 height 6
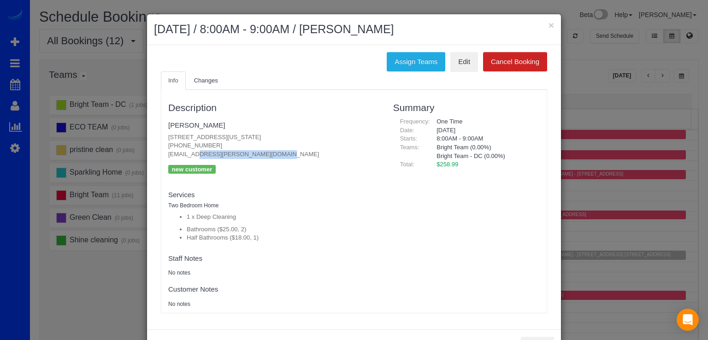
drag, startPoint x: 162, startPoint y: 153, endPoint x: 236, endPoint y: 155, distance: 74.2
click at [236, 155] on div "Description [PERSON_NAME] [STREET_ADDRESS][US_STATE] [PHONE_NUMBER] [PERSON_NAM…" at bounding box center [273, 200] width 225 height 213
copy p "[EMAIL_ADDRESS][PERSON_NAME][DOMAIN_NAME]"
click at [548, 23] on button "×" at bounding box center [551, 25] width 6 height 10
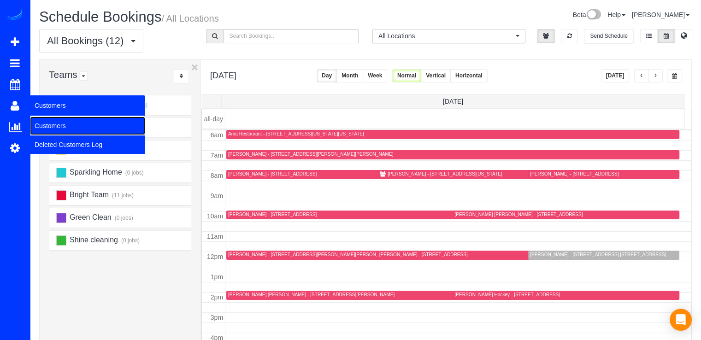
click at [73, 122] on link "Customers" at bounding box center [87, 126] width 115 height 18
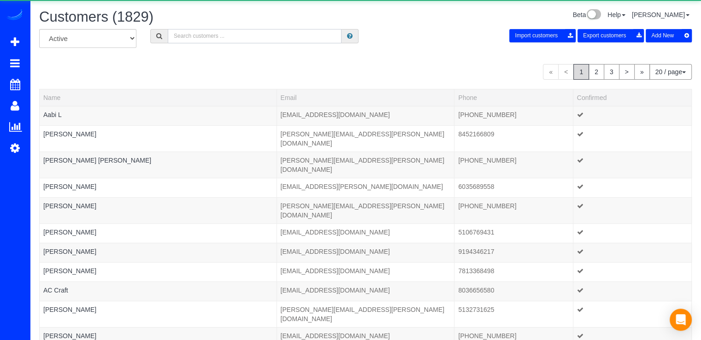
click at [203, 35] on input "text" at bounding box center [255, 36] width 174 height 14
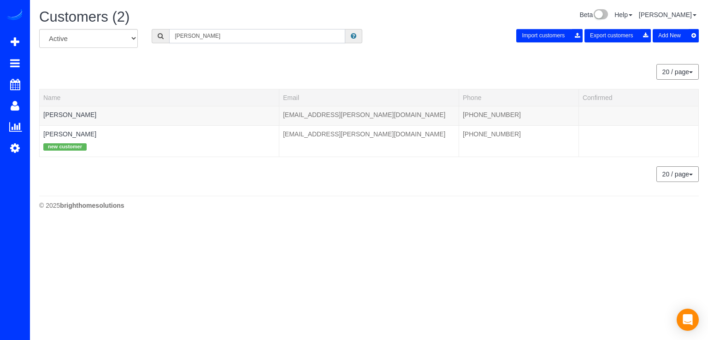
drag, startPoint x: 192, startPoint y: 37, endPoint x: 177, endPoint y: 40, distance: 15.5
click at [177, 40] on input "[PERSON_NAME]" at bounding box center [257, 36] width 176 height 14
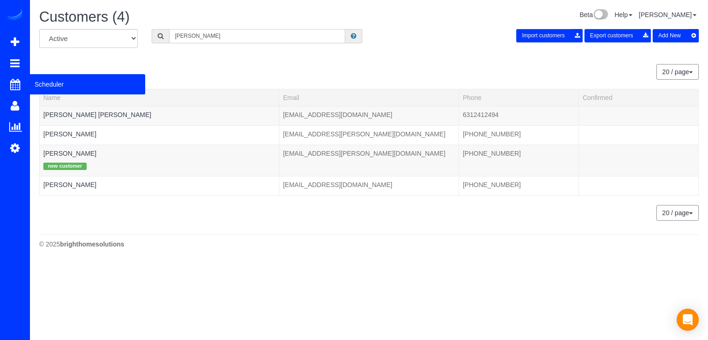
type input "[PERSON_NAME]"
click at [55, 85] on span "Scheduler" at bounding box center [87, 84] width 115 height 21
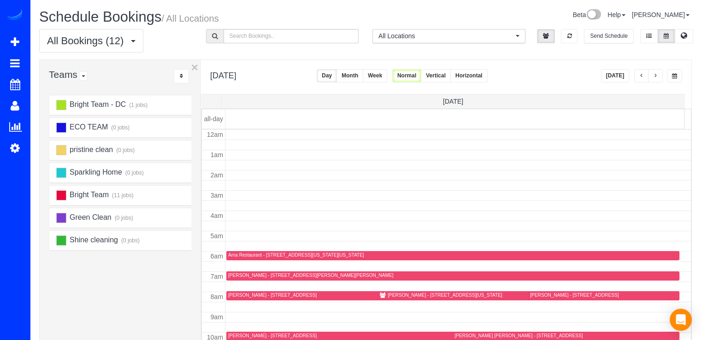
scroll to position [121, 0]
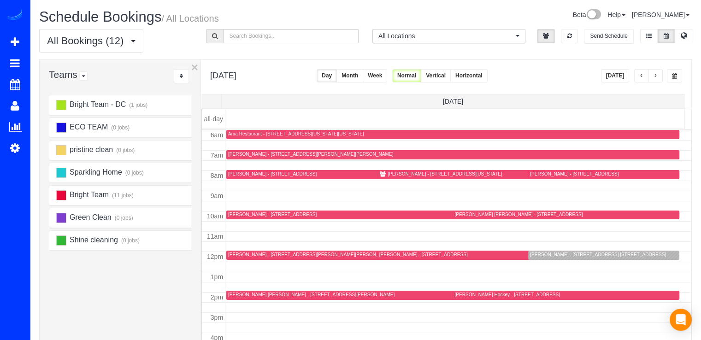
click at [620, 82] on button "[DATE]" at bounding box center [615, 75] width 29 height 13
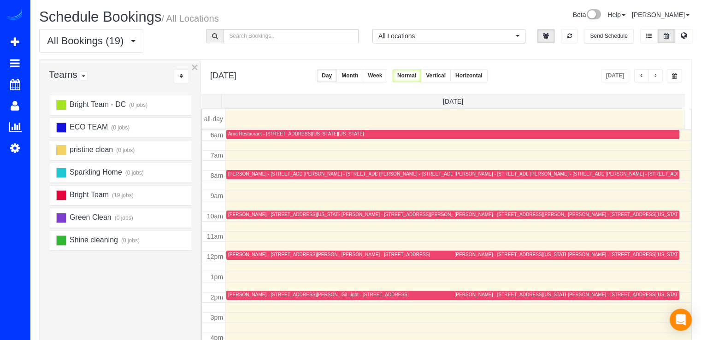
click at [656, 76] on span "button" at bounding box center [655, 76] width 5 height 6
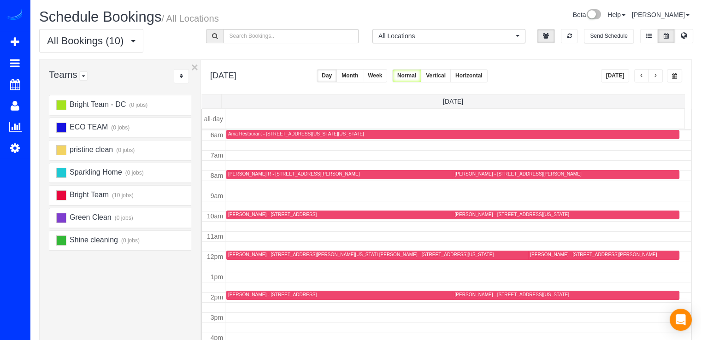
click at [656, 76] on span "button" at bounding box center [655, 76] width 5 height 6
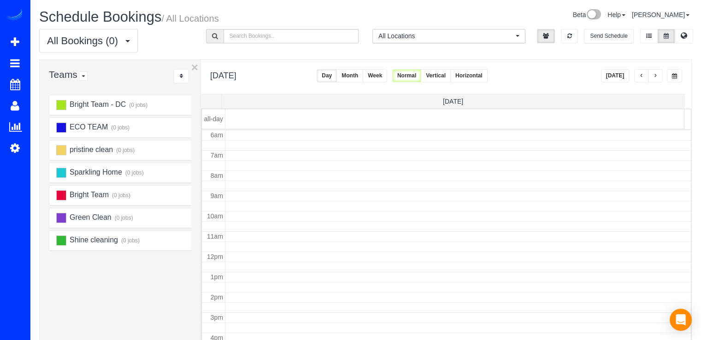
click at [656, 76] on span "button" at bounding box center [655, 76] width 5 height 6
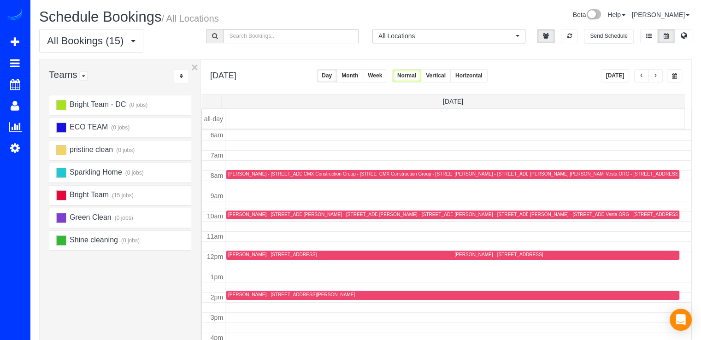
click at [625, 76] on button "[DATE]" at bounding box center [615, 75] width 29 height 13
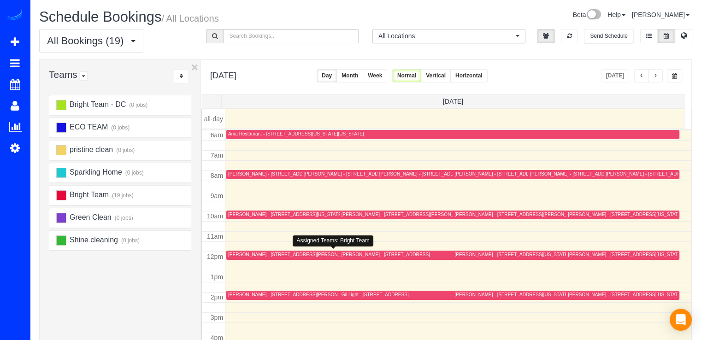
click at [244, 255] on div "[PERSON_NAME] - [STREET_ADDRESS][PERSON_NAME]" at bounding box center [291, 255] width 127 height 6
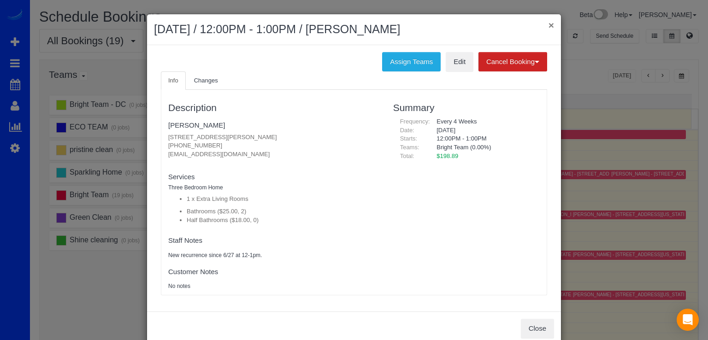
click at [548, 25] on button "×" at bounding box center [551, 25] width 6 height 10
